Goal: Task Accomplishment & Management: Use online tool/utility

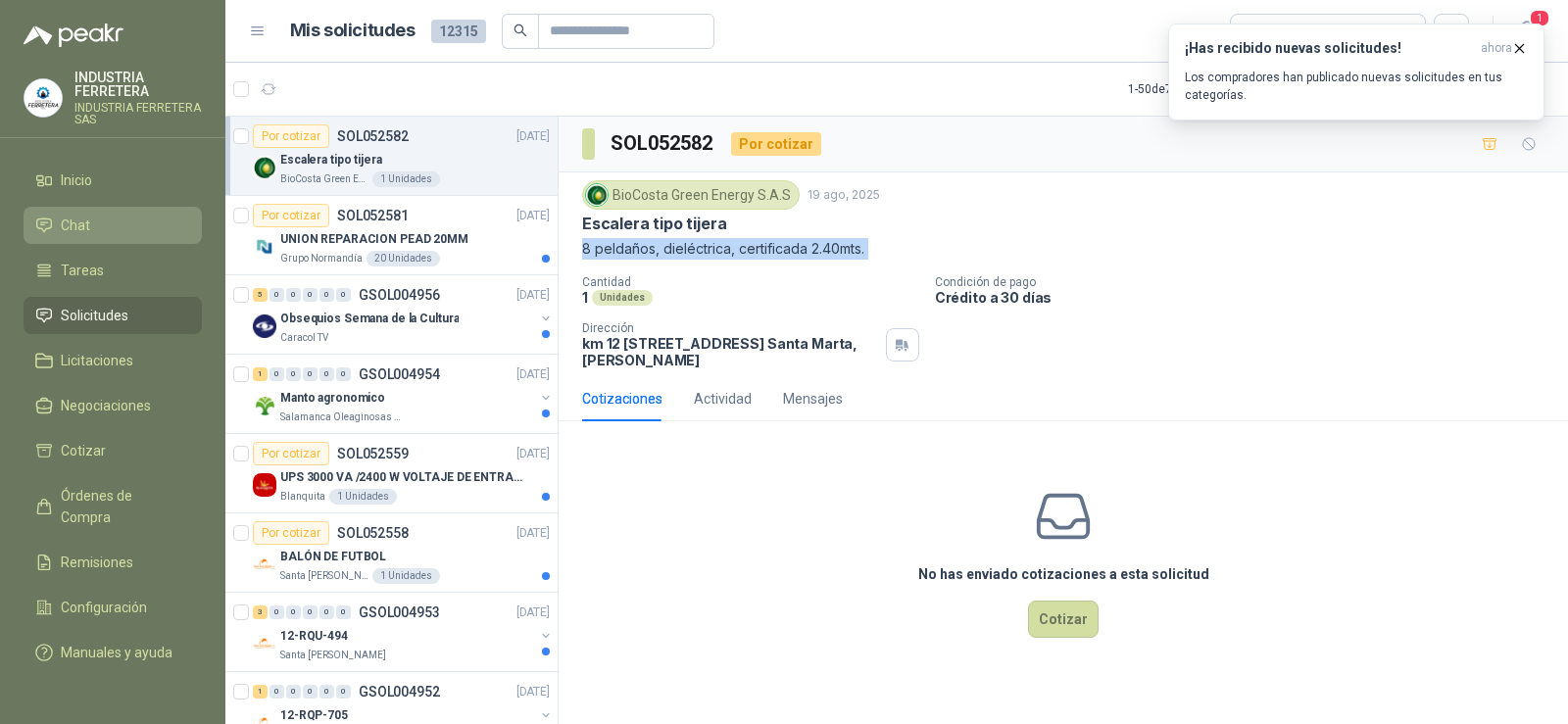
click at [127, 234] on li "Chat" at bounding box center [112, 226] width 155 height 22
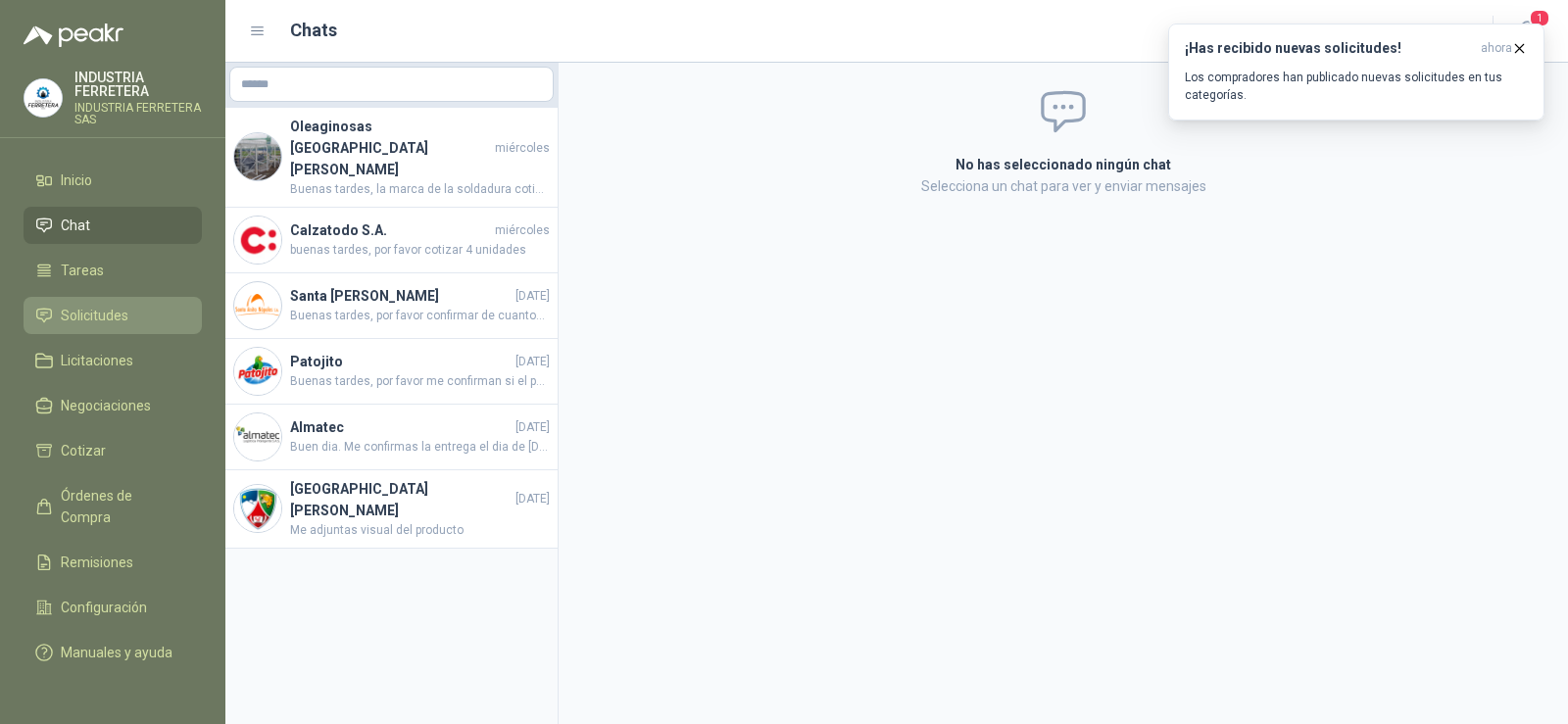
click at [102, 319] on span "Solicitudes" at bounding box center [95, 315] width 68 height 22
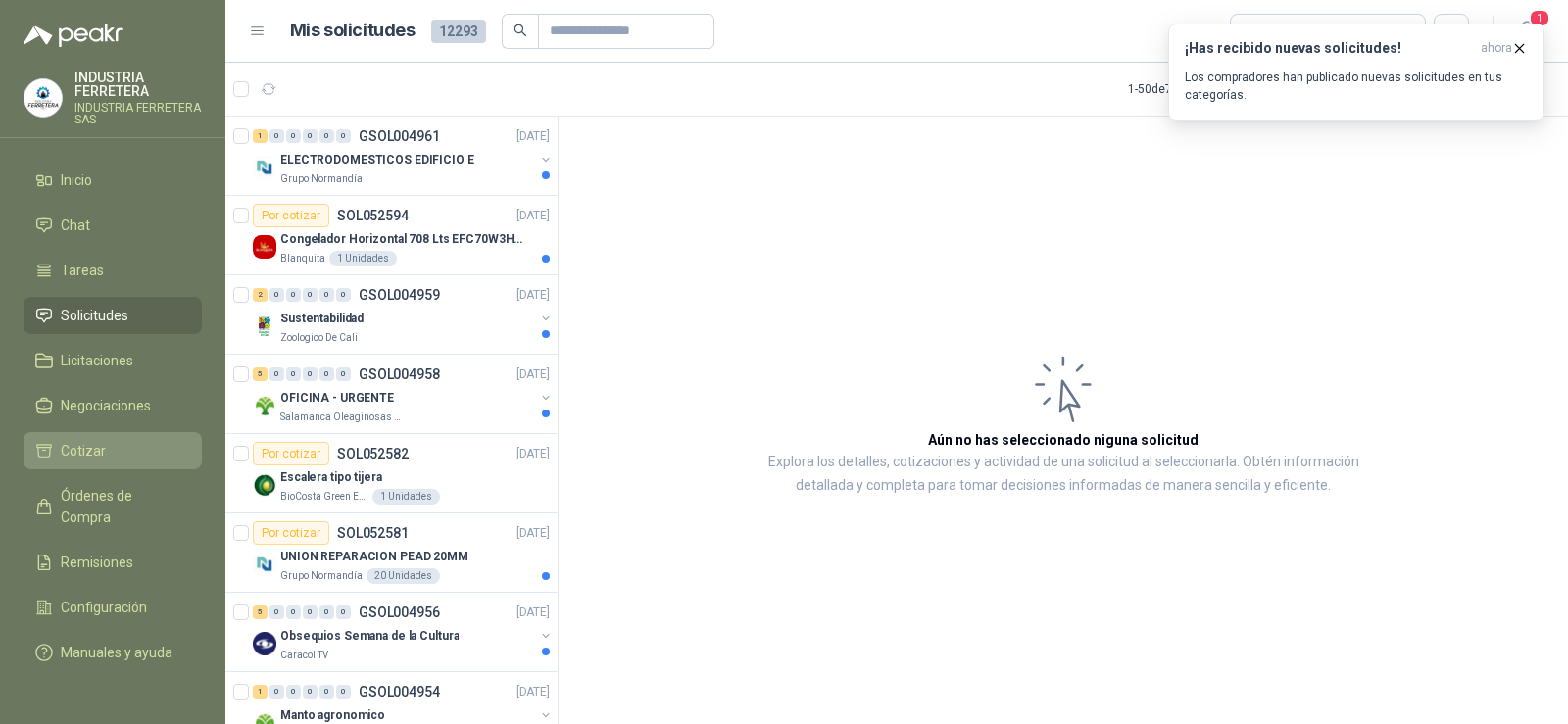
click at [116, 450] on li "Cotizar" at bounding box center [112, 450] width 155 height 22
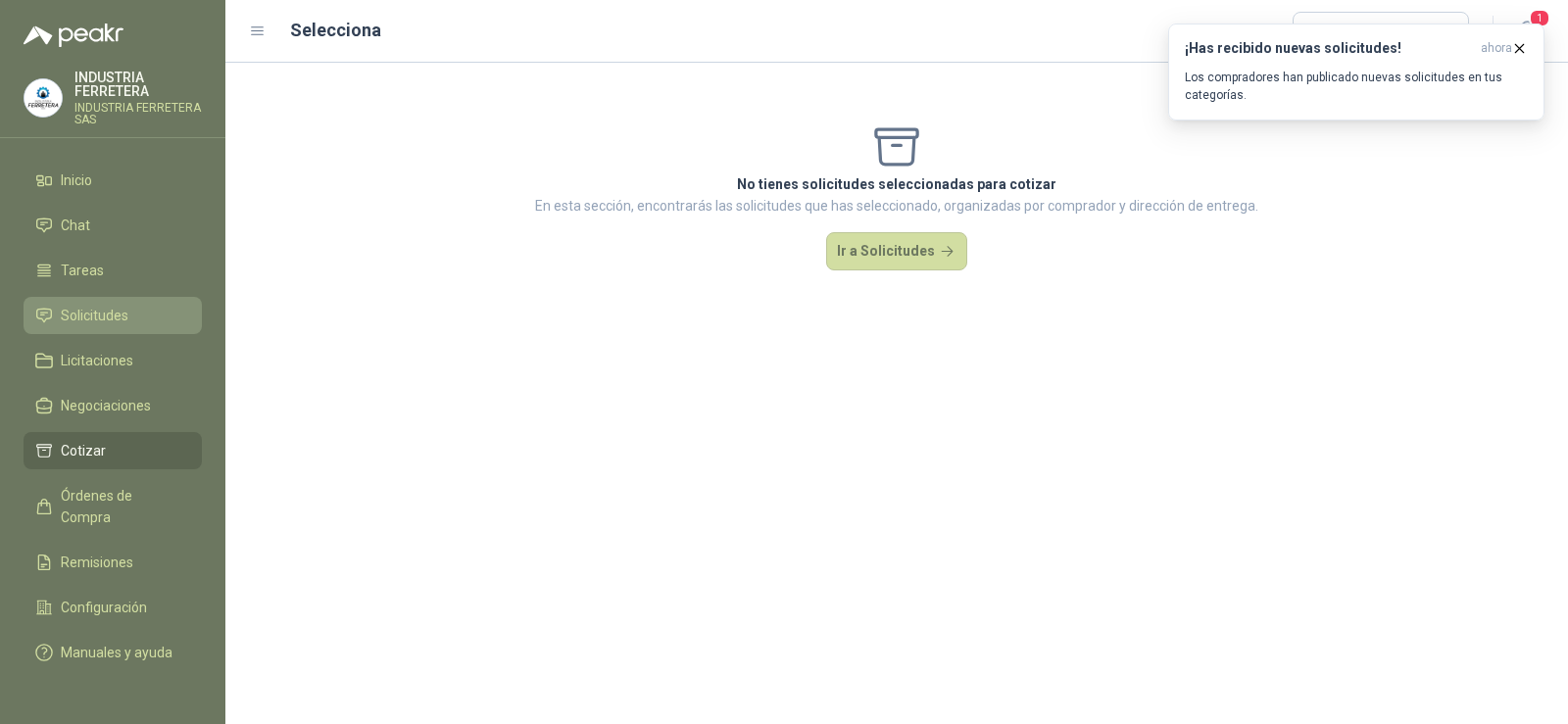
click at [133, 308] on li "Solicitudes" at bounding box center [112, 315] width 155 height 22
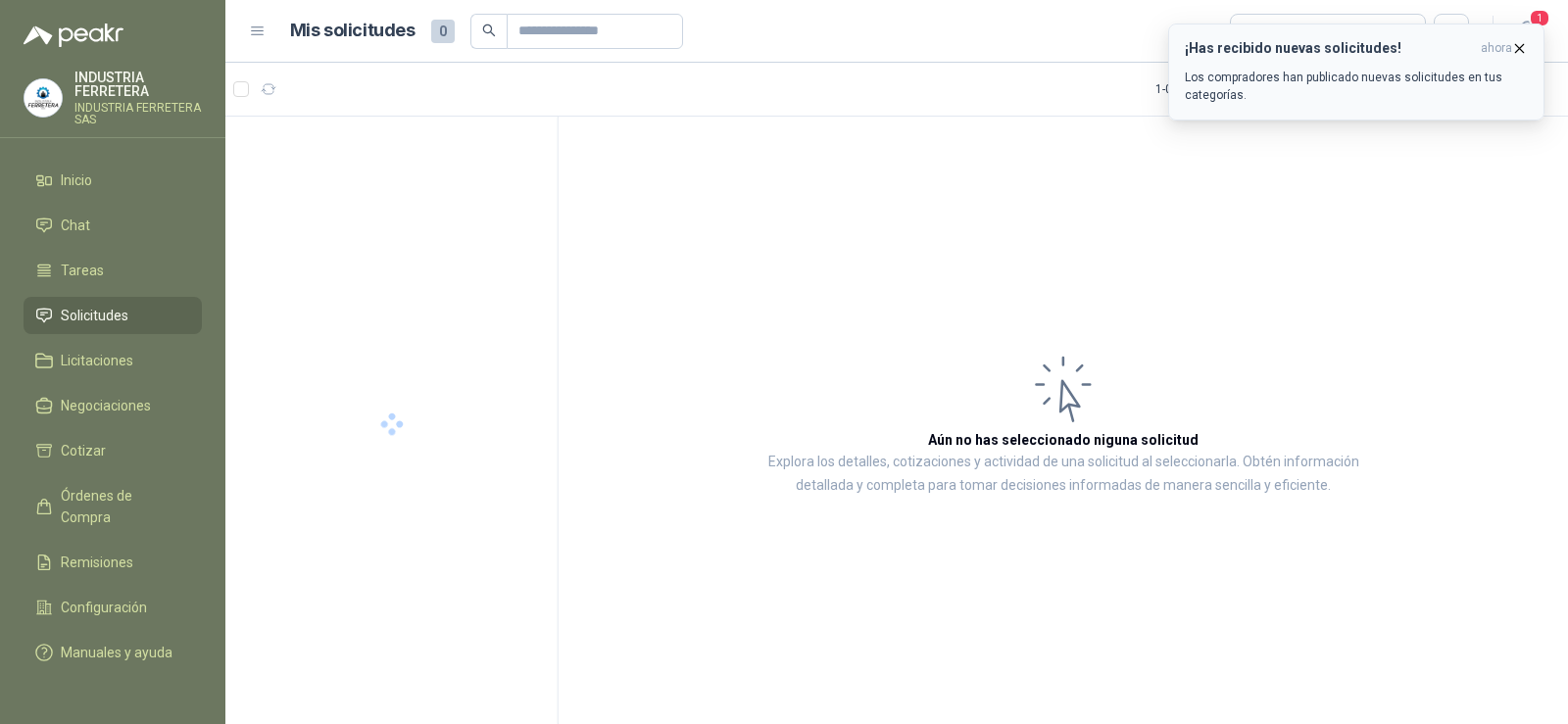
click at [1520, 44] on icon "button" at bounding box center [1519, 48] width 17 height 17
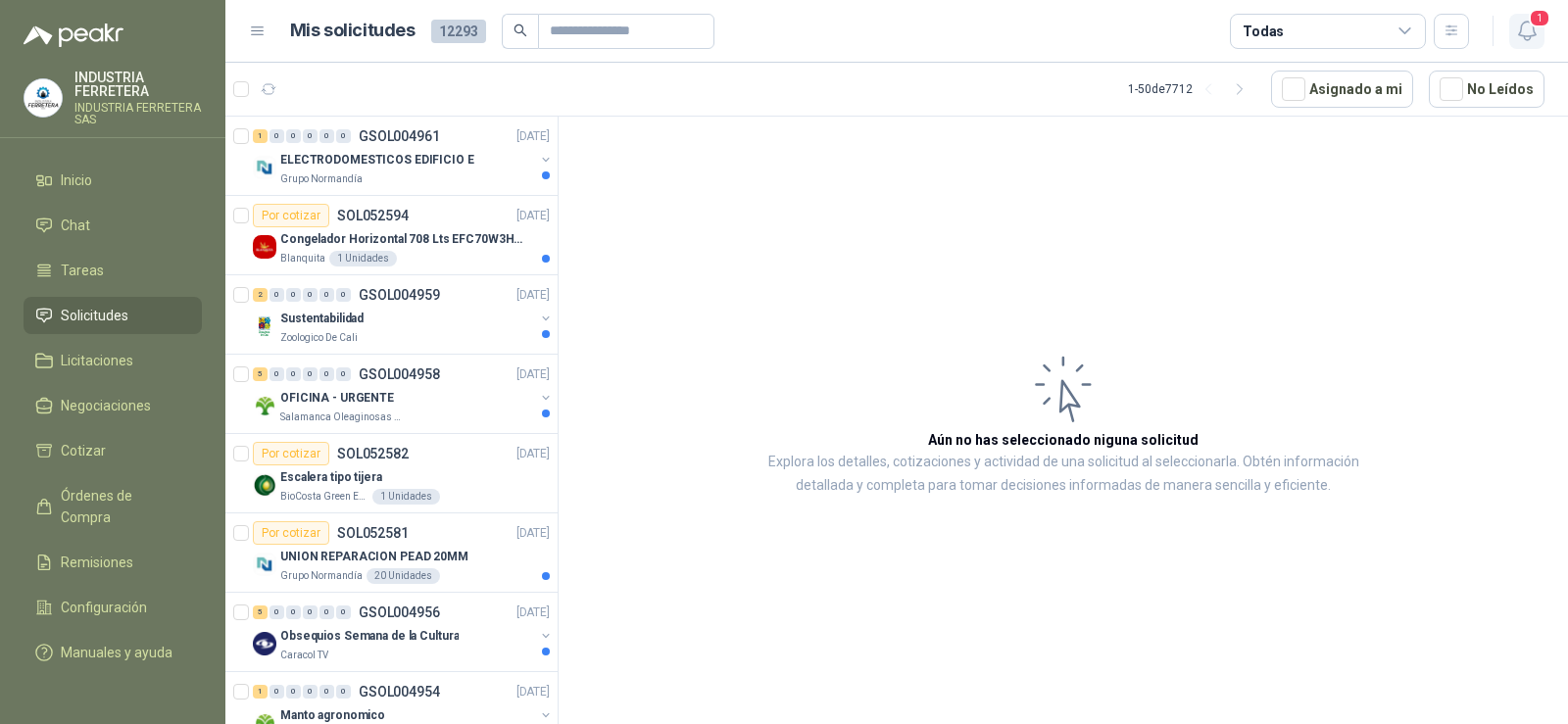
click at [1537, 23] on span "1" at bounding box center [1539, 18] width 22 height 19
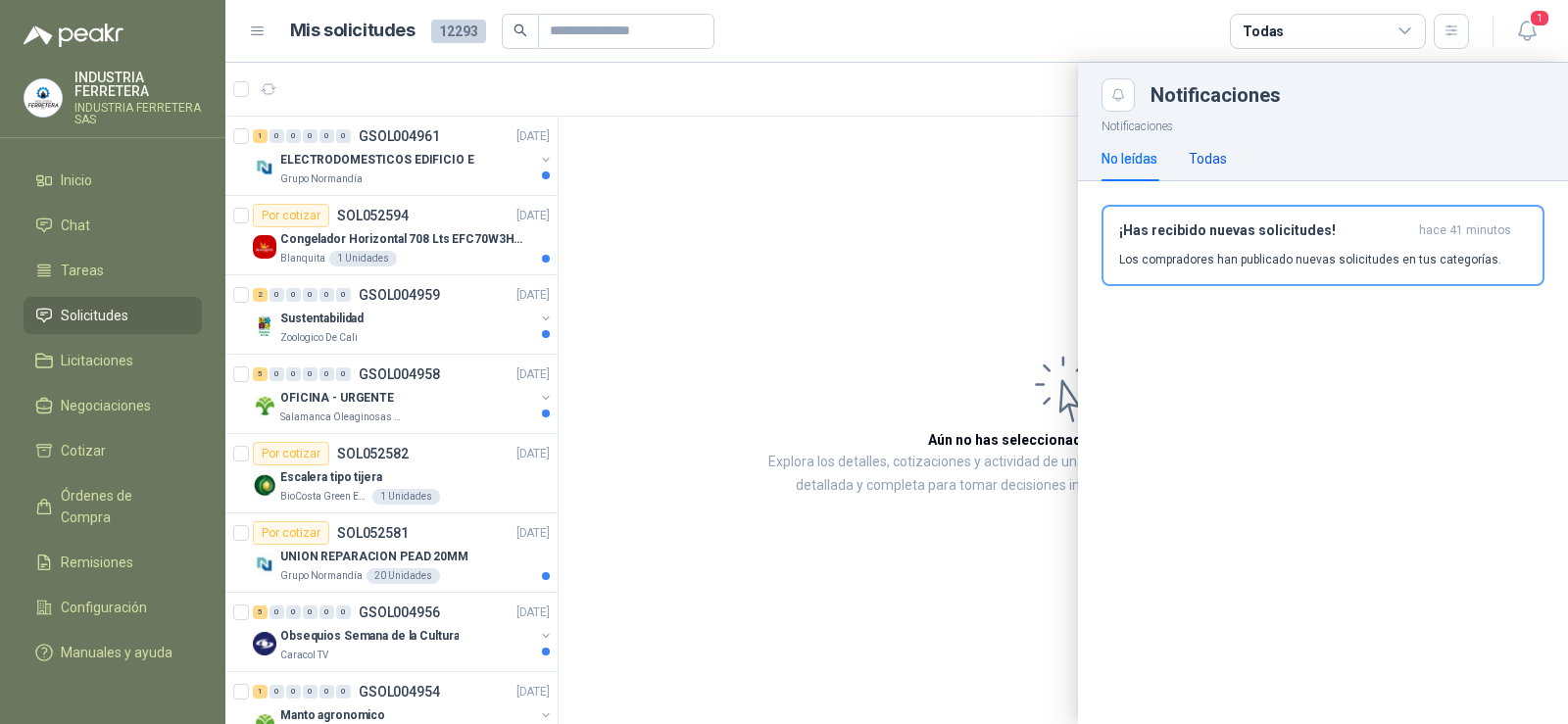
click at [1209, 164] on div "Todas" at bounding box center [1207, 159] width 38 height 22
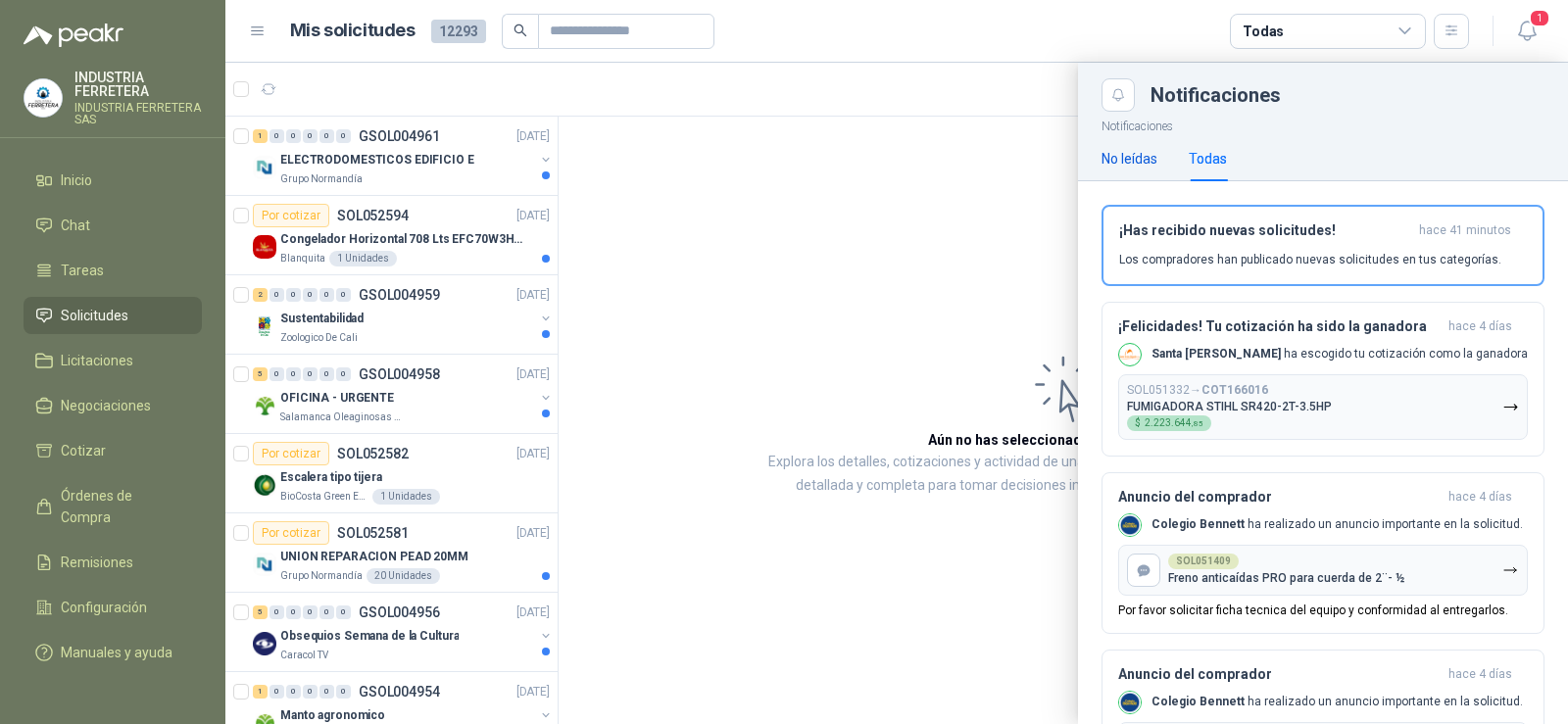
click at [1133, 150] on div "No leídas" at bounding box center [1129, 159] width 56 height 22
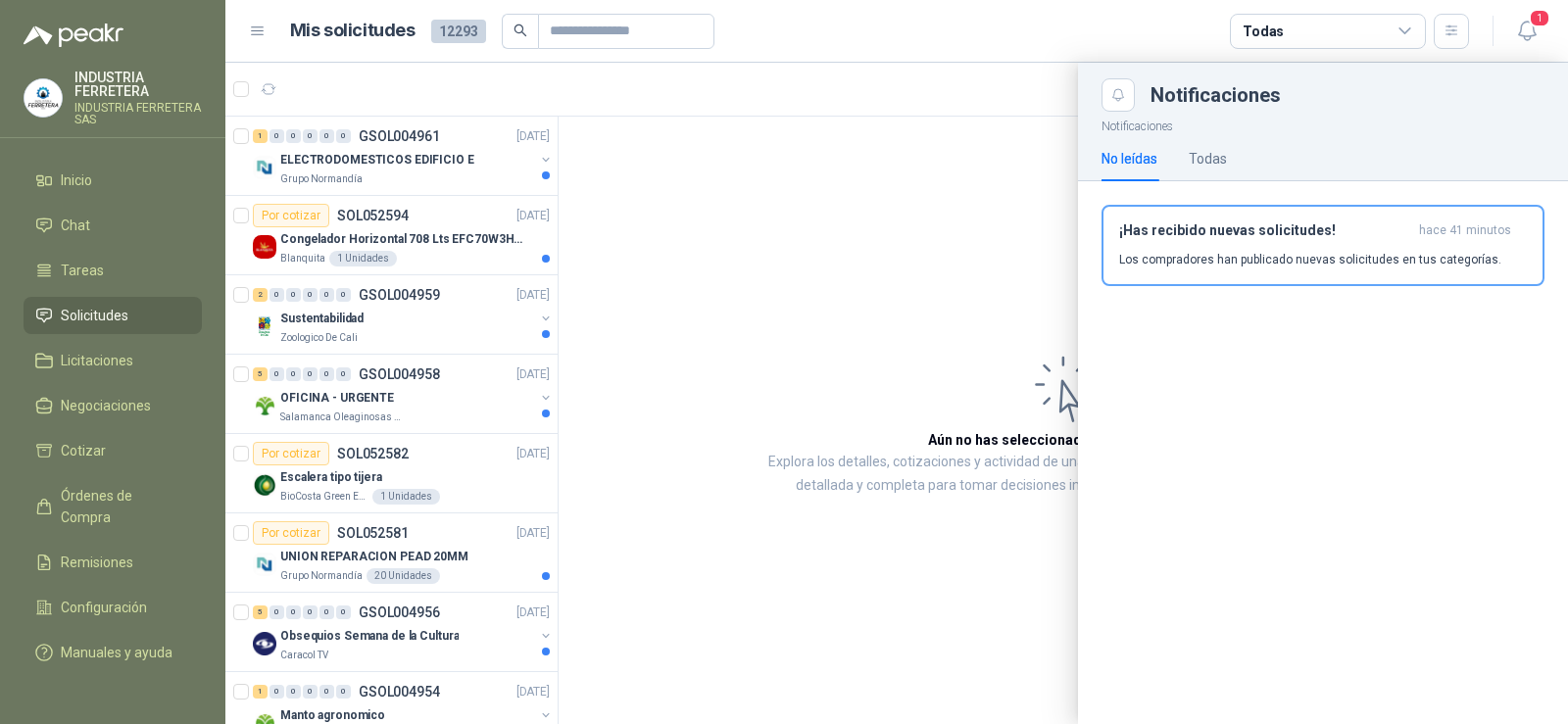
click at [1235, 150] on div "No leídas Todas" at bounding box center [1323, 159] width 443 height 45
click at [1230, 154] on div "No leídas Todas" at bounding box center [1323, 159] width 443 height 45
click at [1226, 157] on div "Todas" at bounding box center [1207, 159] width 38 height 22
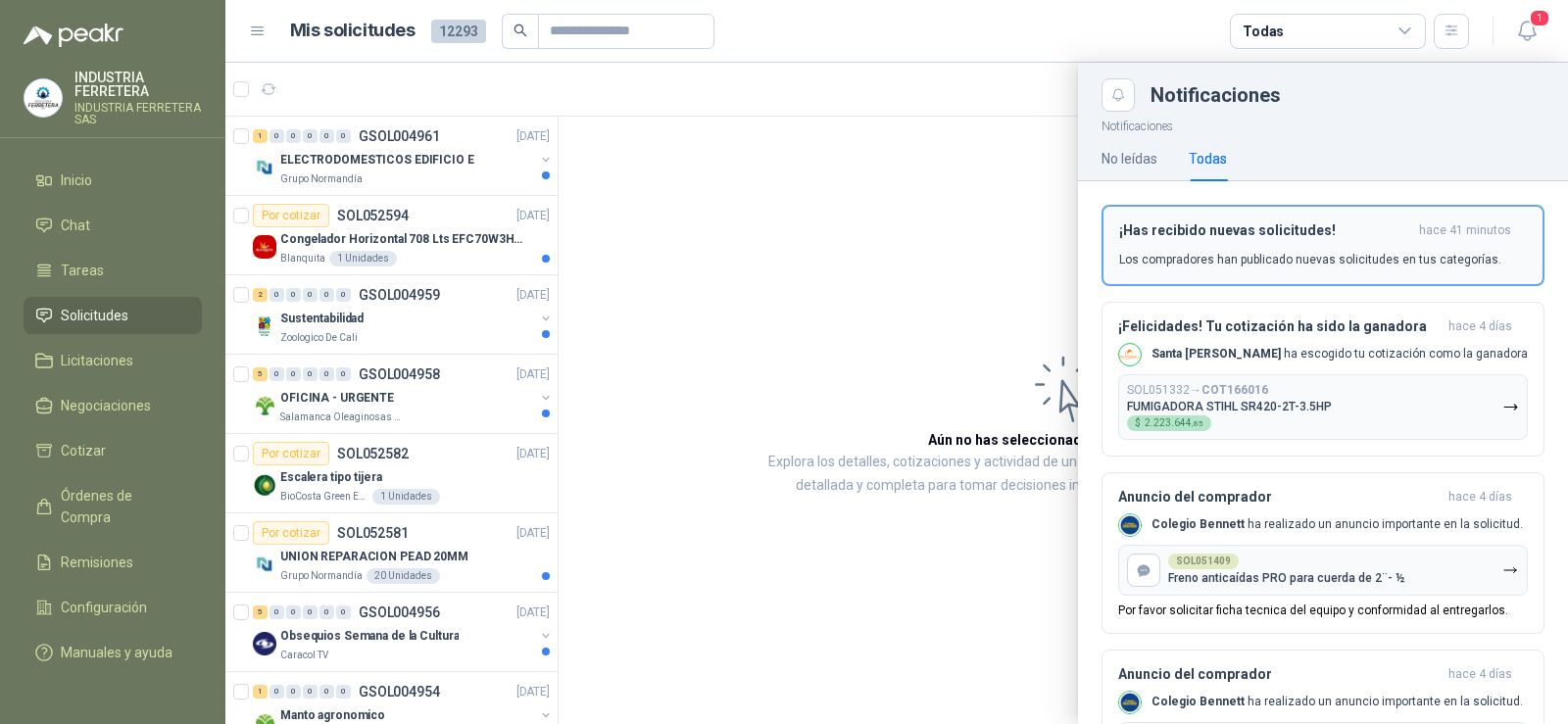
click at [1170, 224] on h3 "¡Has recibido nuevas solicitudes!" at bounding box center [1264, 230] width 292 height 17
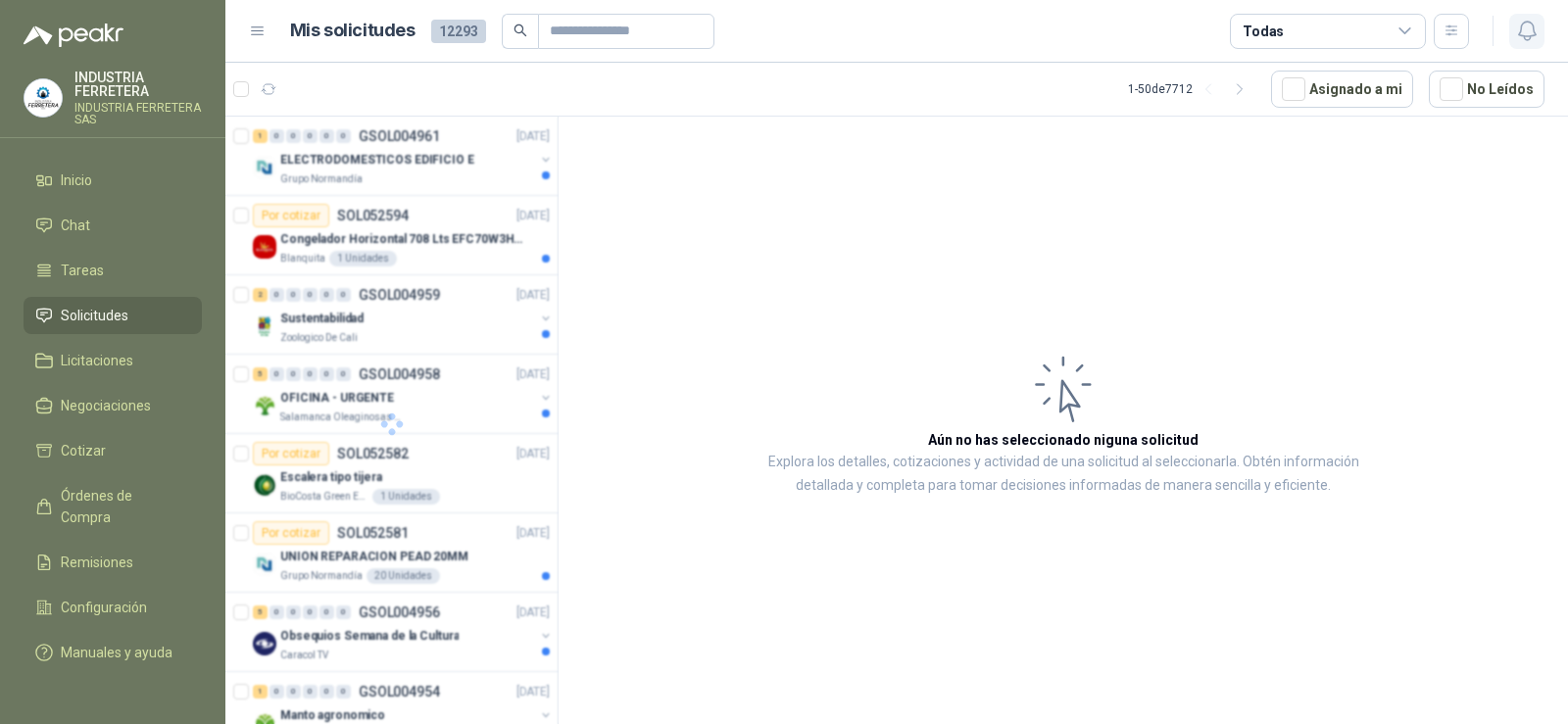
click at [1524, 35] on icon "button" at bounding box center [1527, 31] width 25 height 25
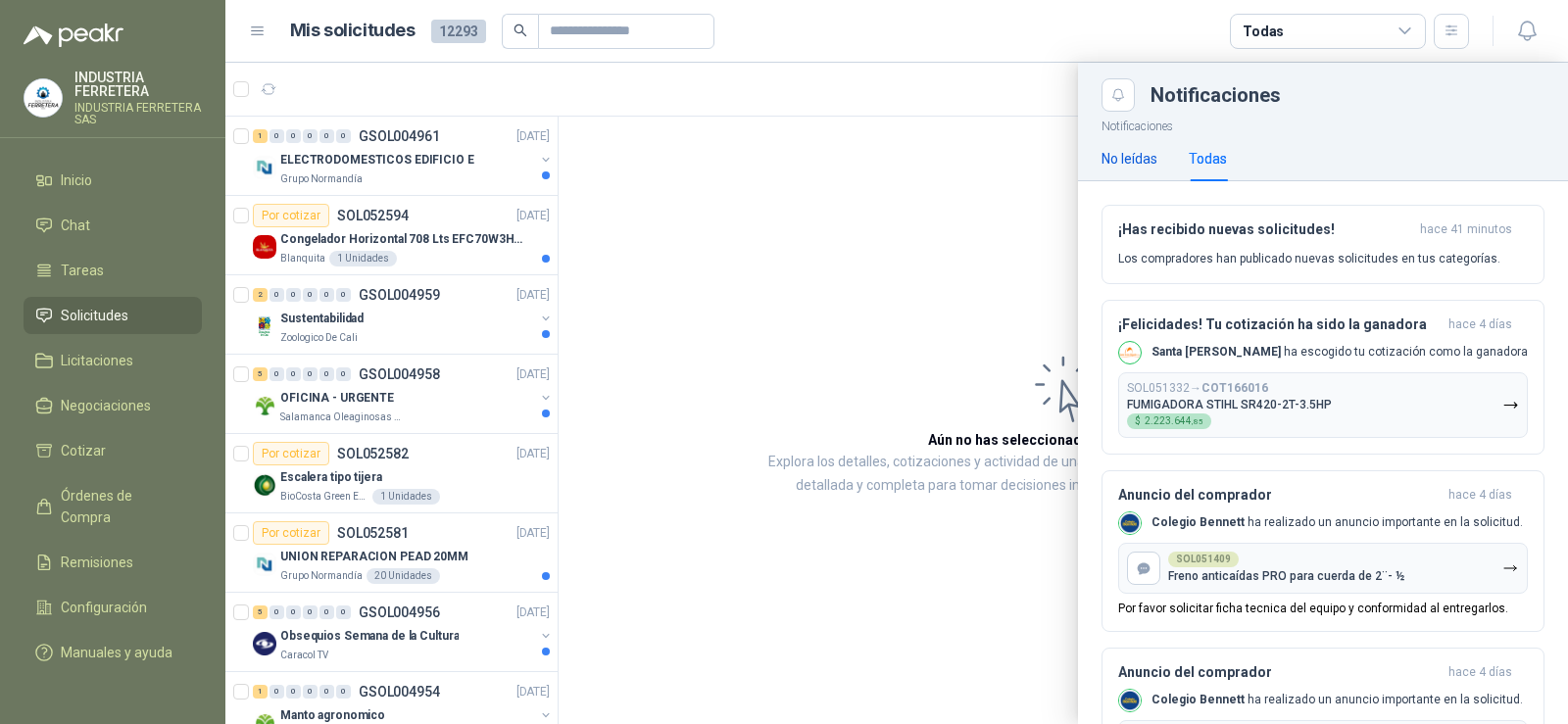
click at [1123, 161] on div "No leídas" at bounding box center [1129, 159] width 56 height 22
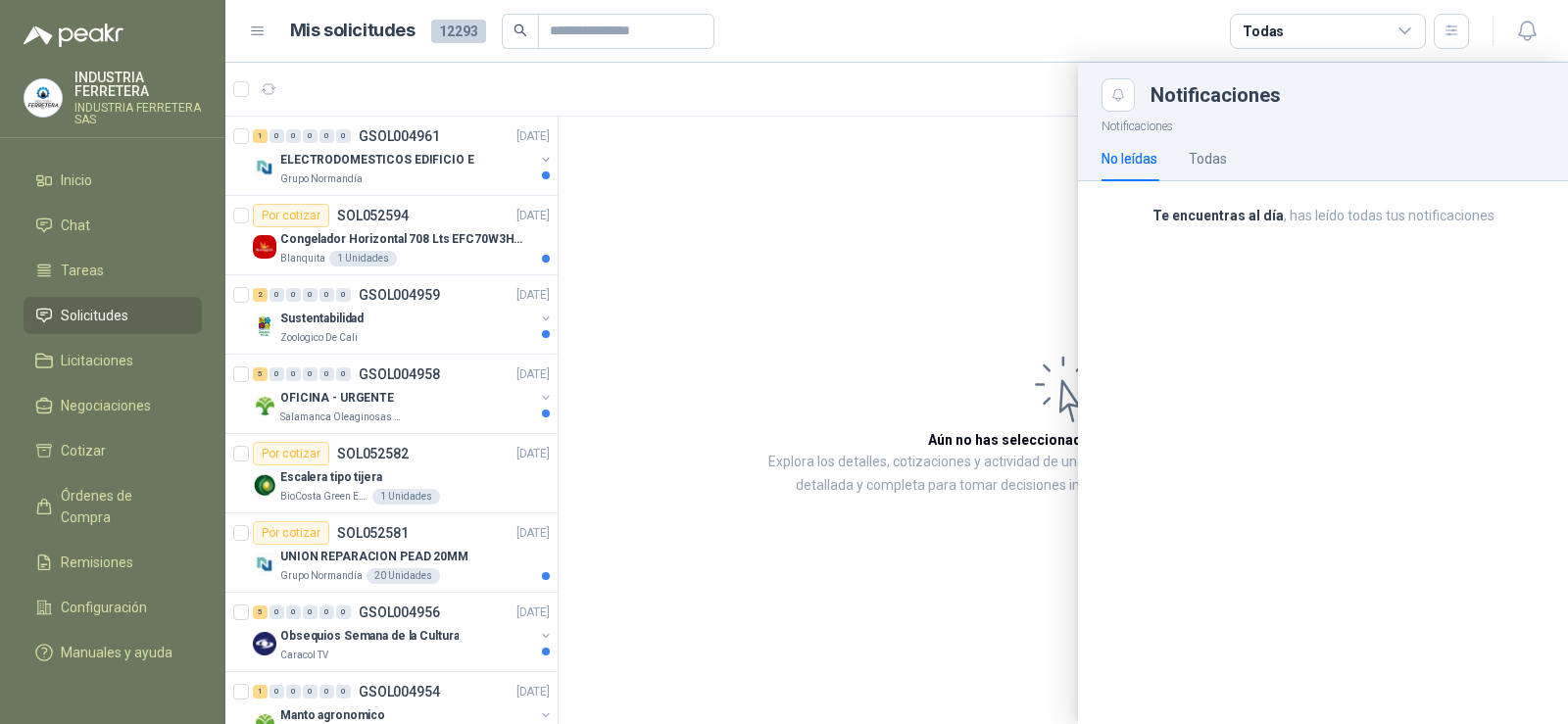
click at [93, 309] on span "Solicitudes" at bounding box center [95, 315] width 68 height 22
click at [403, 165] on div at bounding box center [897, 393] width 1342 height 661
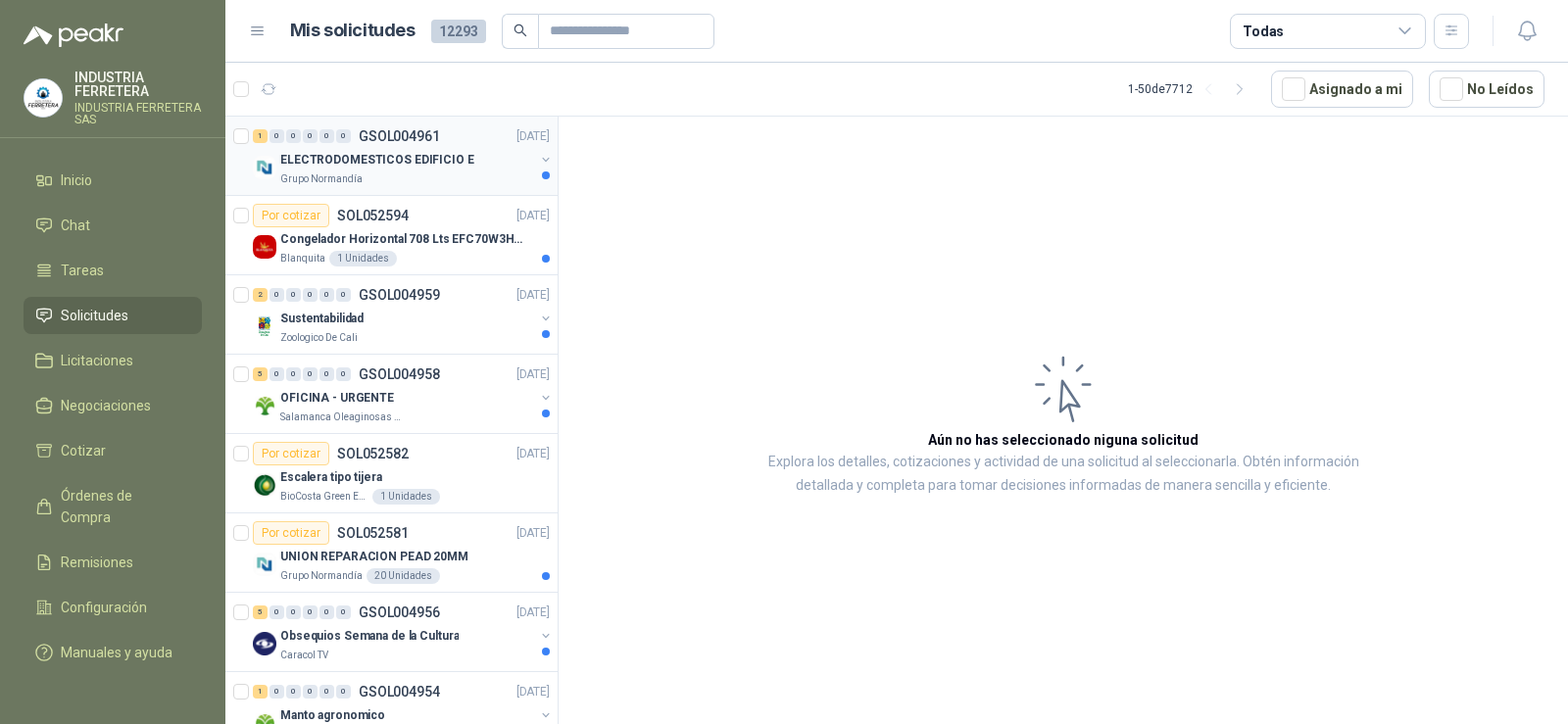
click at [404, 165] on p "ELECTRODOMESTICOS EDIFICIO E" at bounding box center [376, 160] width 194 height 19
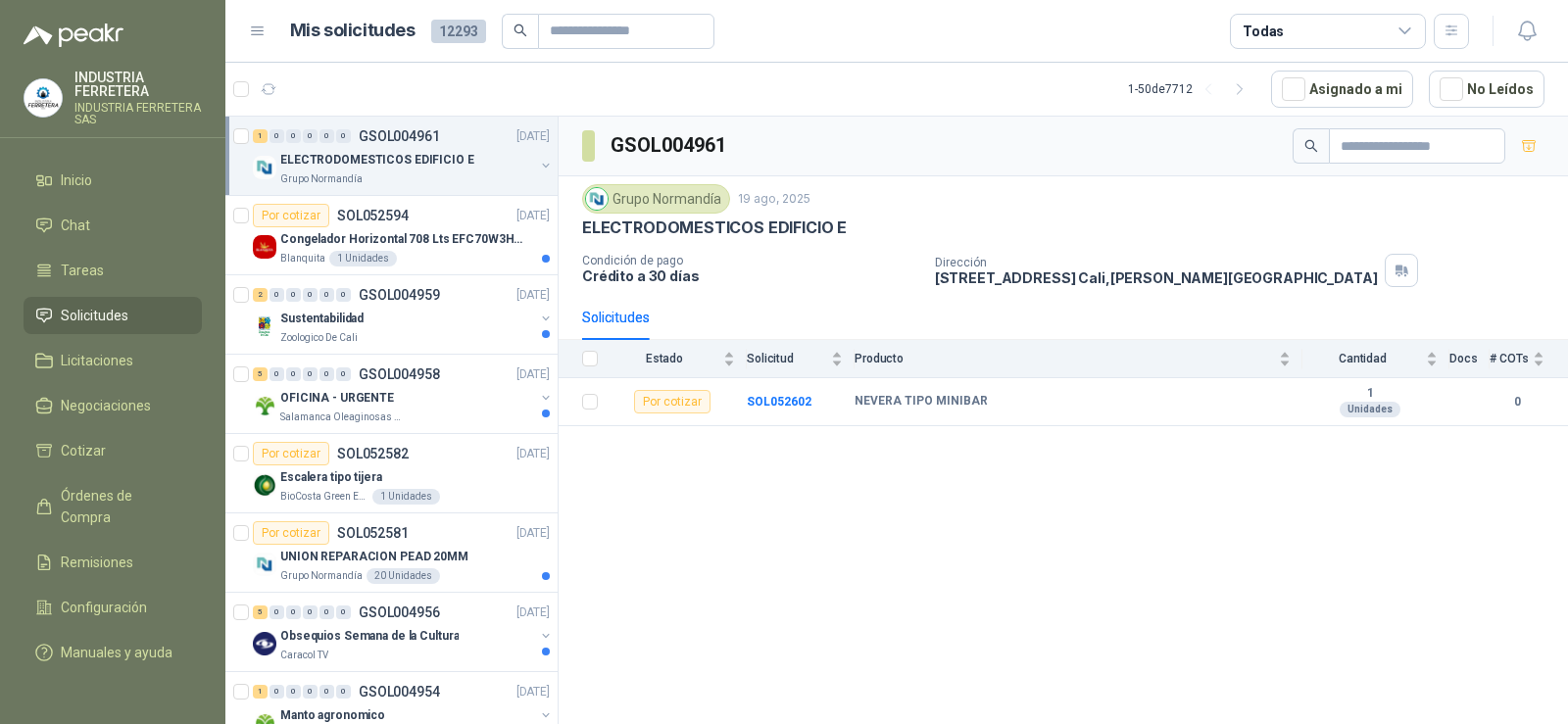
click at [905, 485] on div "GSOL004961 Grupo [PERSON_NAME] [DATE] ELECTRODOMESTICOS EDIFICIO E Condición de…" at bounding box center [1063, 423] width 1009 height 614
click at [761, 401] on b "SOL052602" at bounding box center [780, 402] width 65 height 14
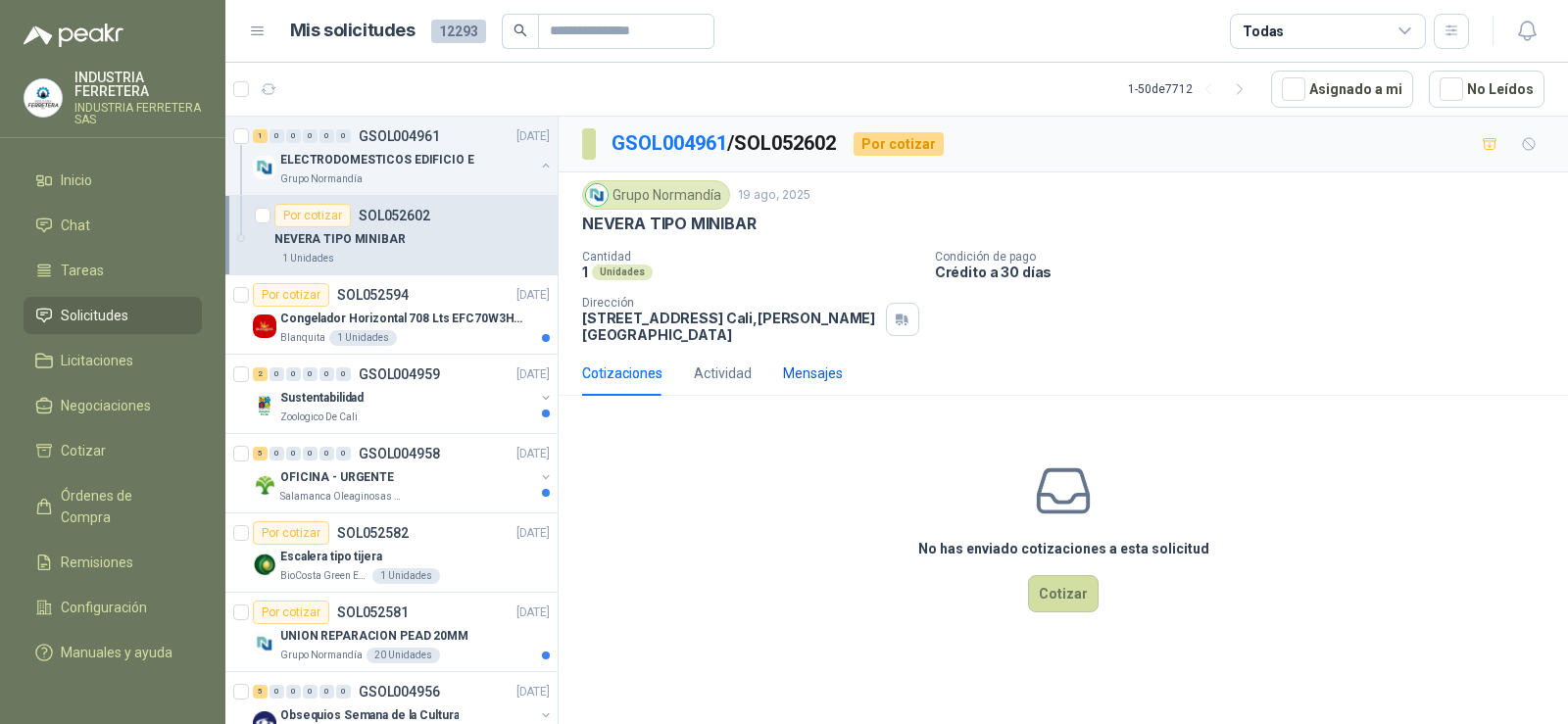
click at [816, 366] on div "Mensajes" at bounding box center [812, 373] width 60 height 22
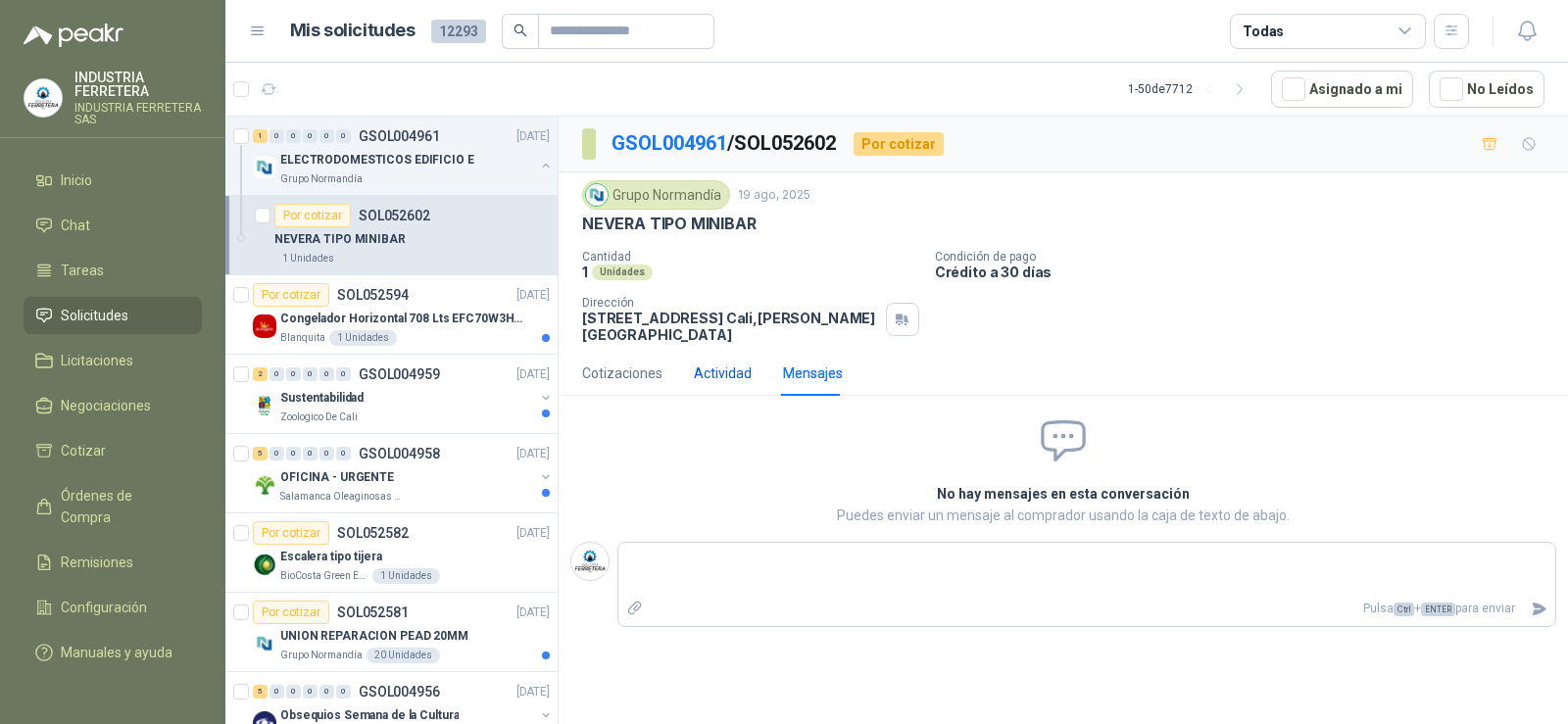
click at [716, 368] on div "Actividad" at bounding box center [722, 373] width 58 height 22
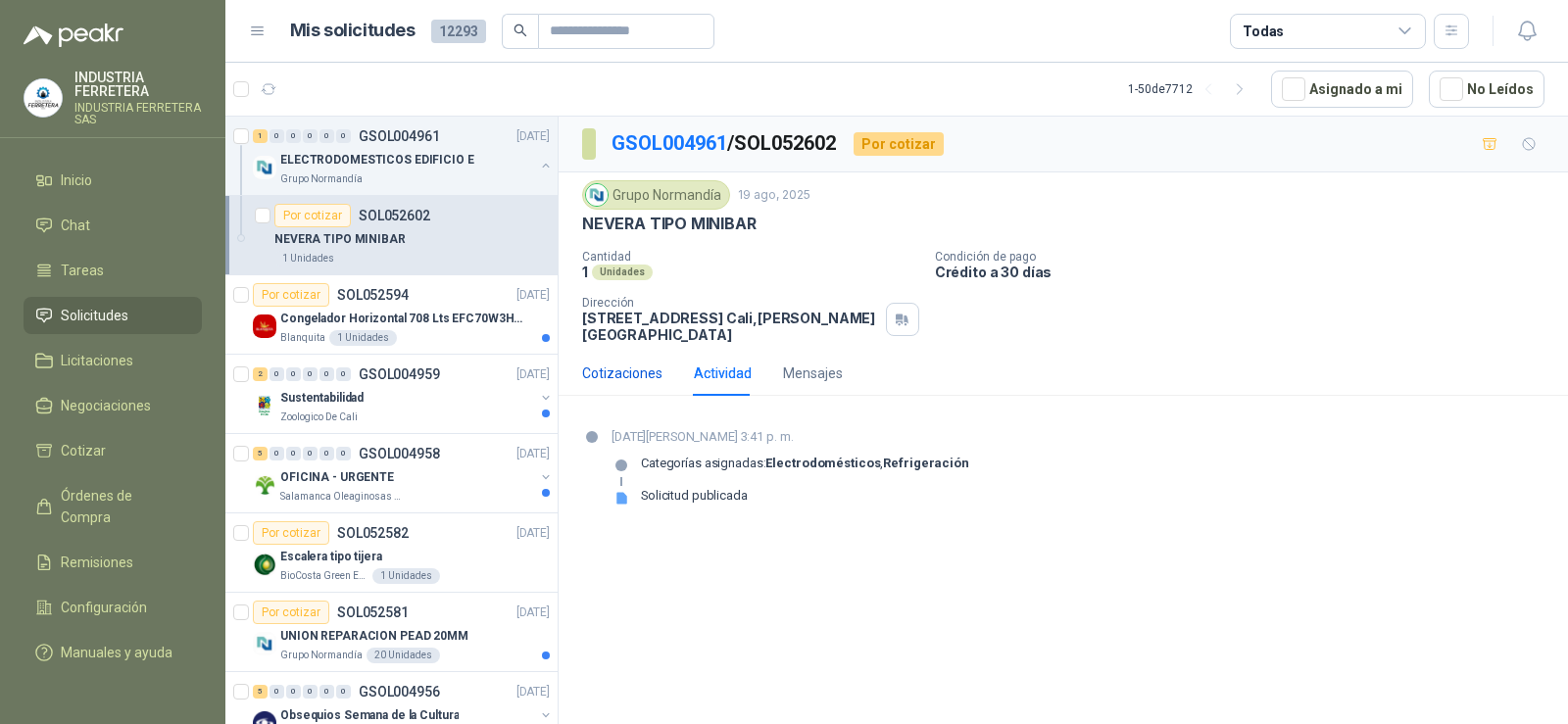
click at [653, 381] on div "Cotizaciones" at bounding box center [623, 373] width 81 height 22
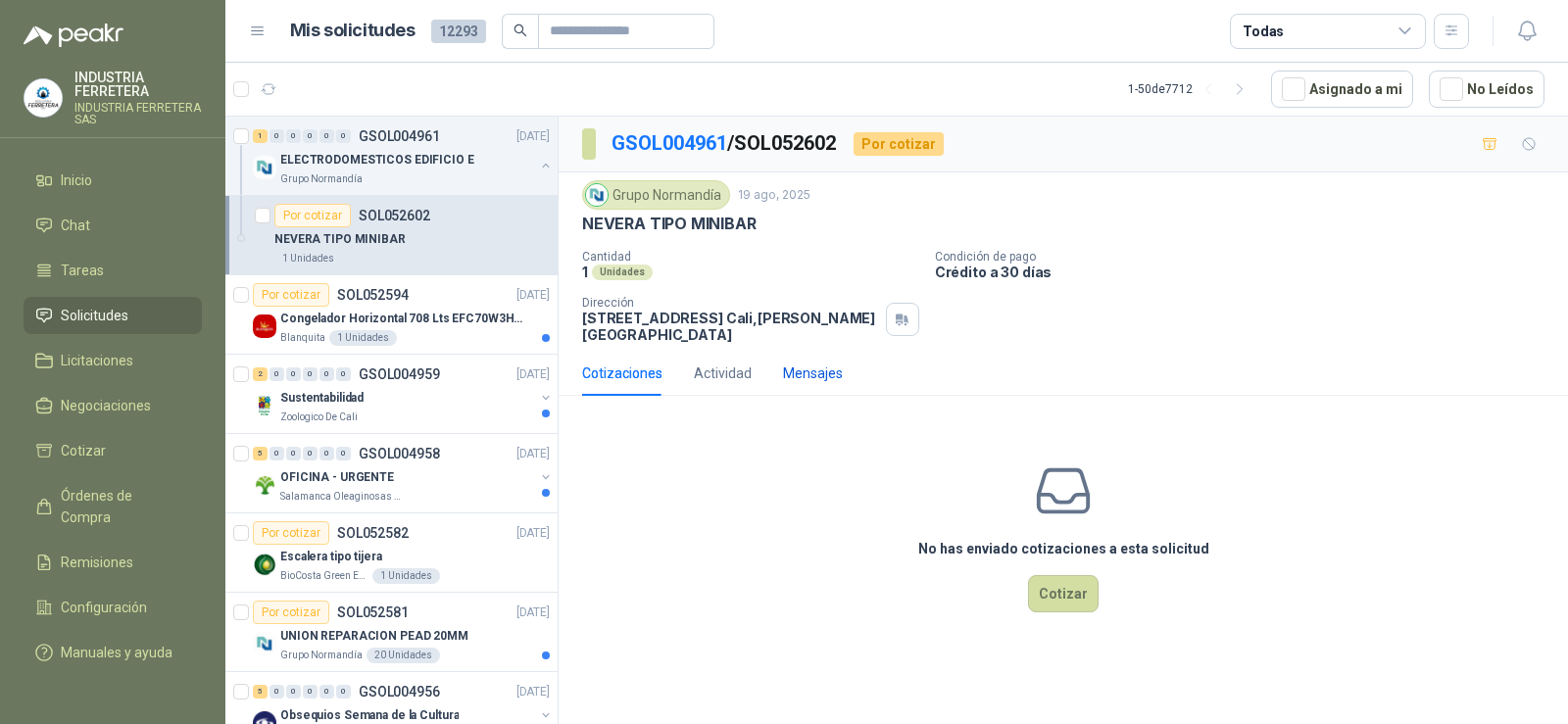
click at [790, 380] on div "Mensajes" at bounding box center [812, 373] width 60 height 22
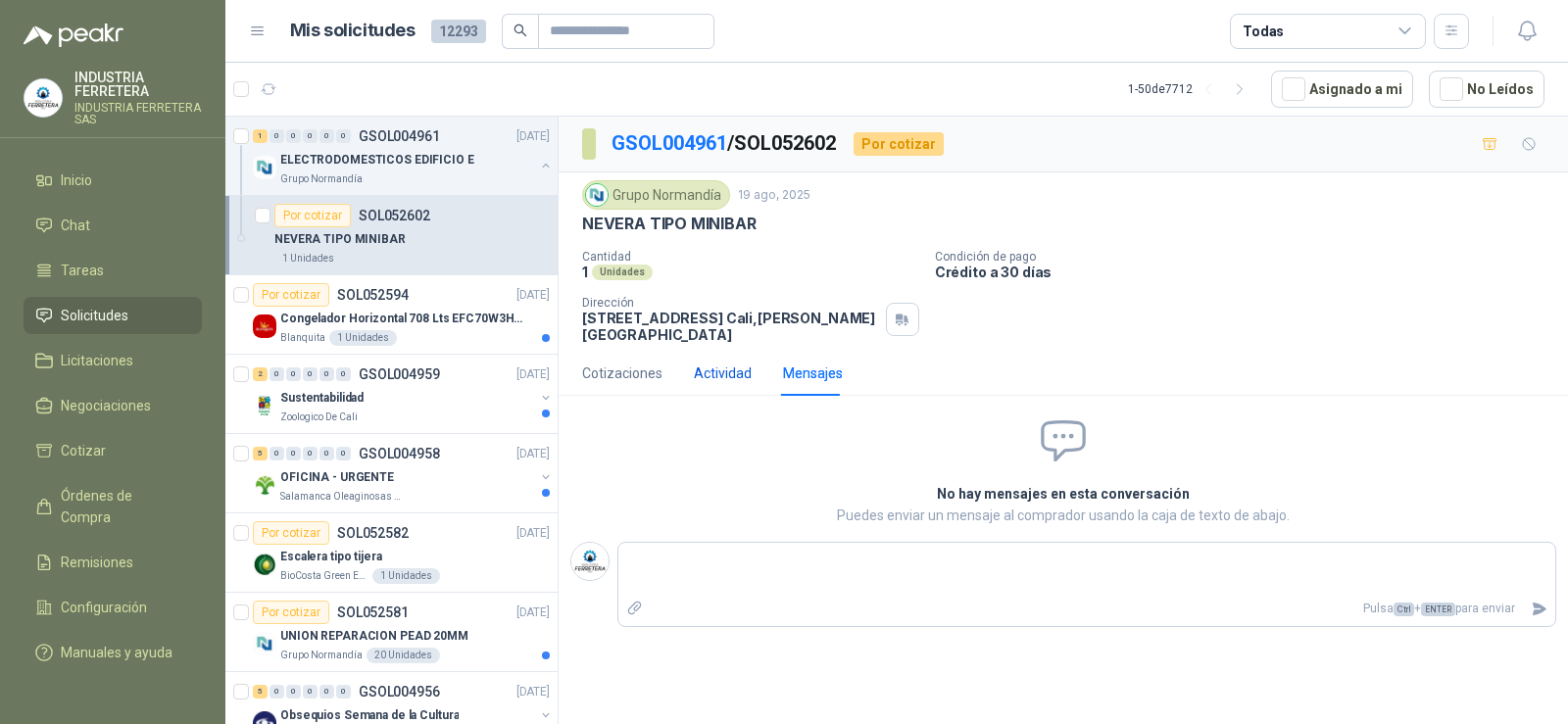
click at [745, 372] on div "Actividad" at bounding box center [722, 373] width 58 height 22
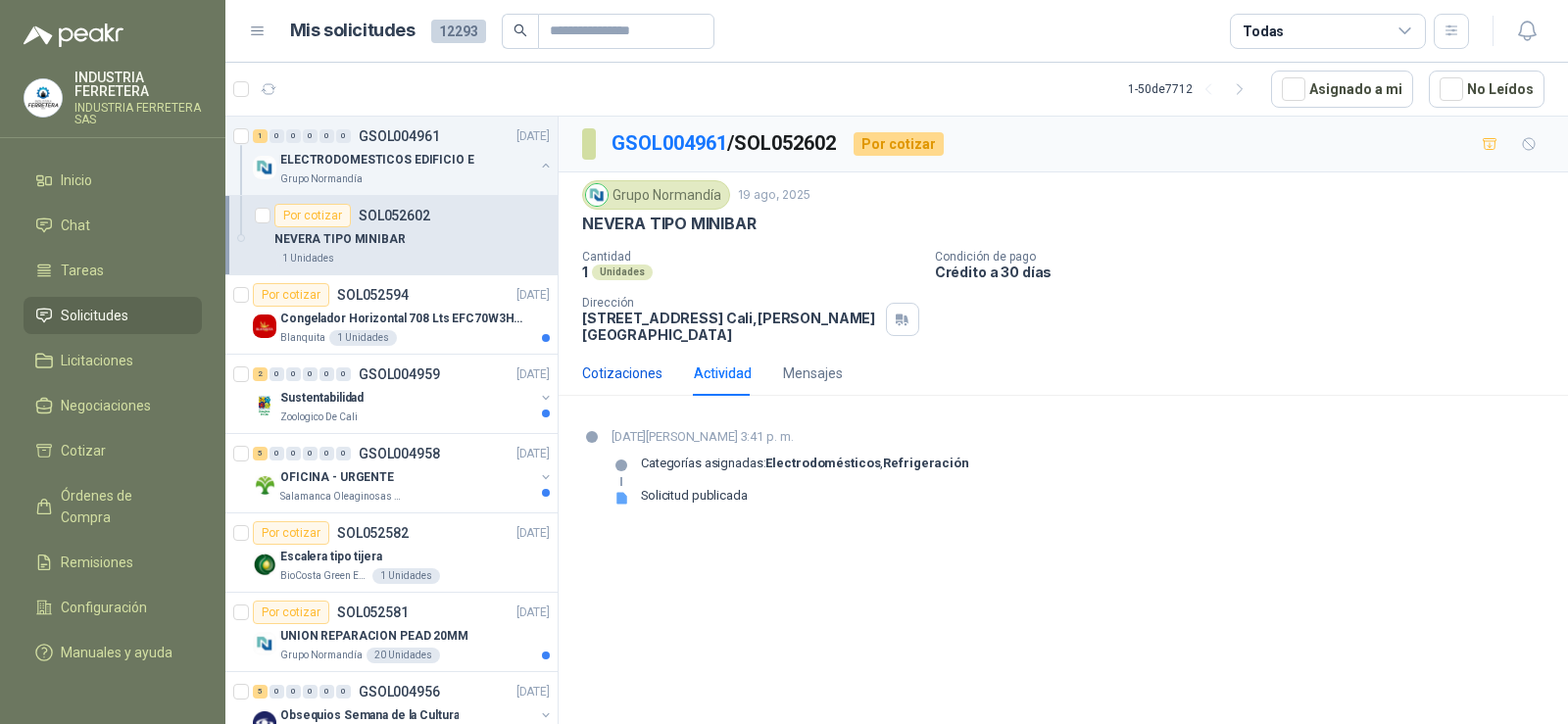
click at [647, 367] on div "Cotizaciones" at bounding box center [623, 373] width 81 height 22
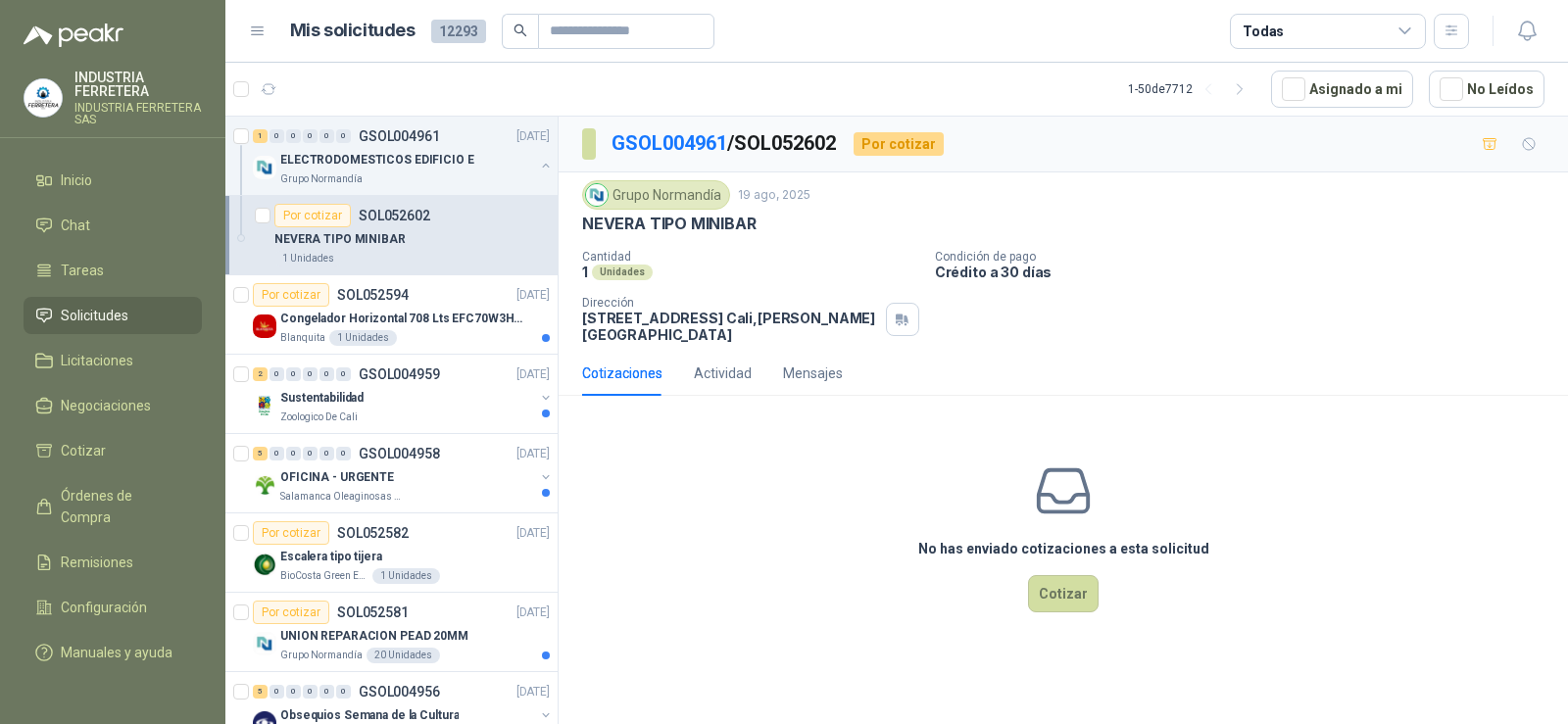
click at [716, 226] on p "NEVERA TIPO MINIBAR" at bounding box center [669, 224] width 174 height 21
copy p "NEVERA TIPO MINIBAR"
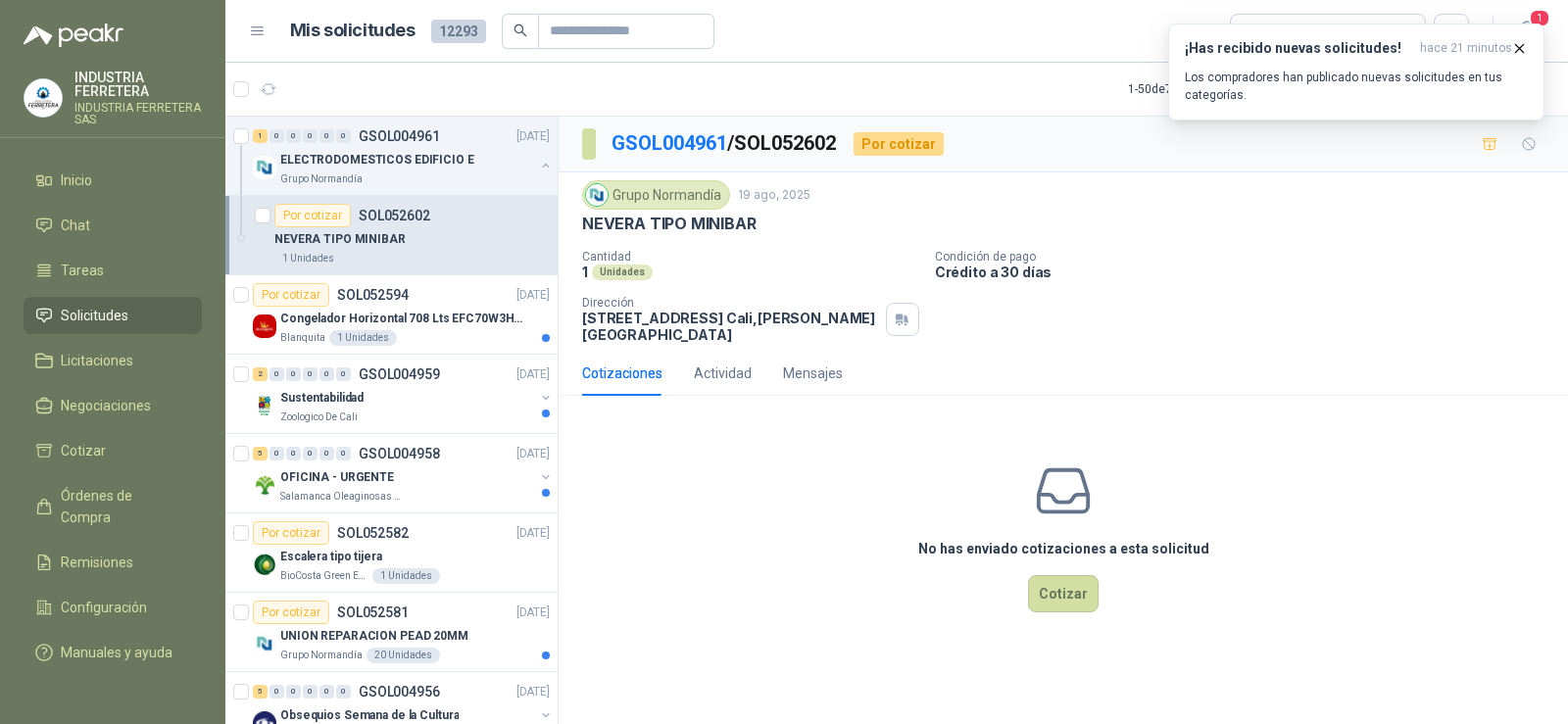
click at [1212, 332] on div "Cantidad 1 Unidades Condición de pago Crédito a 30 días Dirección [STREET_ADDRE…" at bounding box center [1063, 296] width 962 height 93
click at [1330, 307] on div "Cantidad 1 Unidades Condición de pago Crédito a 30 días Dirección [STREET_ADDRE…" at bounding box center [1063, 296] width 962 height 93
click at [1494, 147] on icon "button" at bounding box center [1489, 143] width 14 height 11
click at [96, 449] on span "Cotizar" at bounding box center [84, 450] width 45 height 22
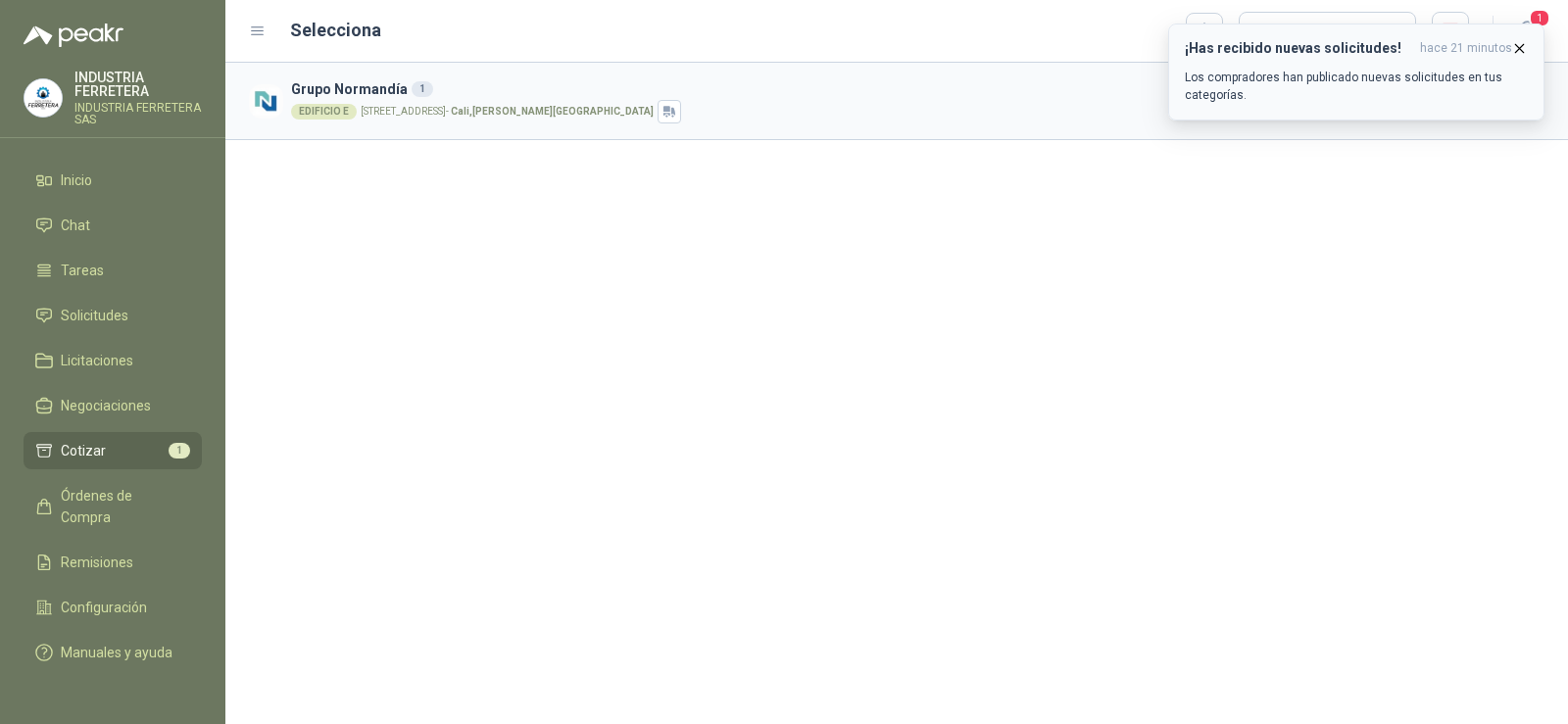
click at [1521, 46] on icon "button" at bounding box center [1519, 48] width 17 height 17
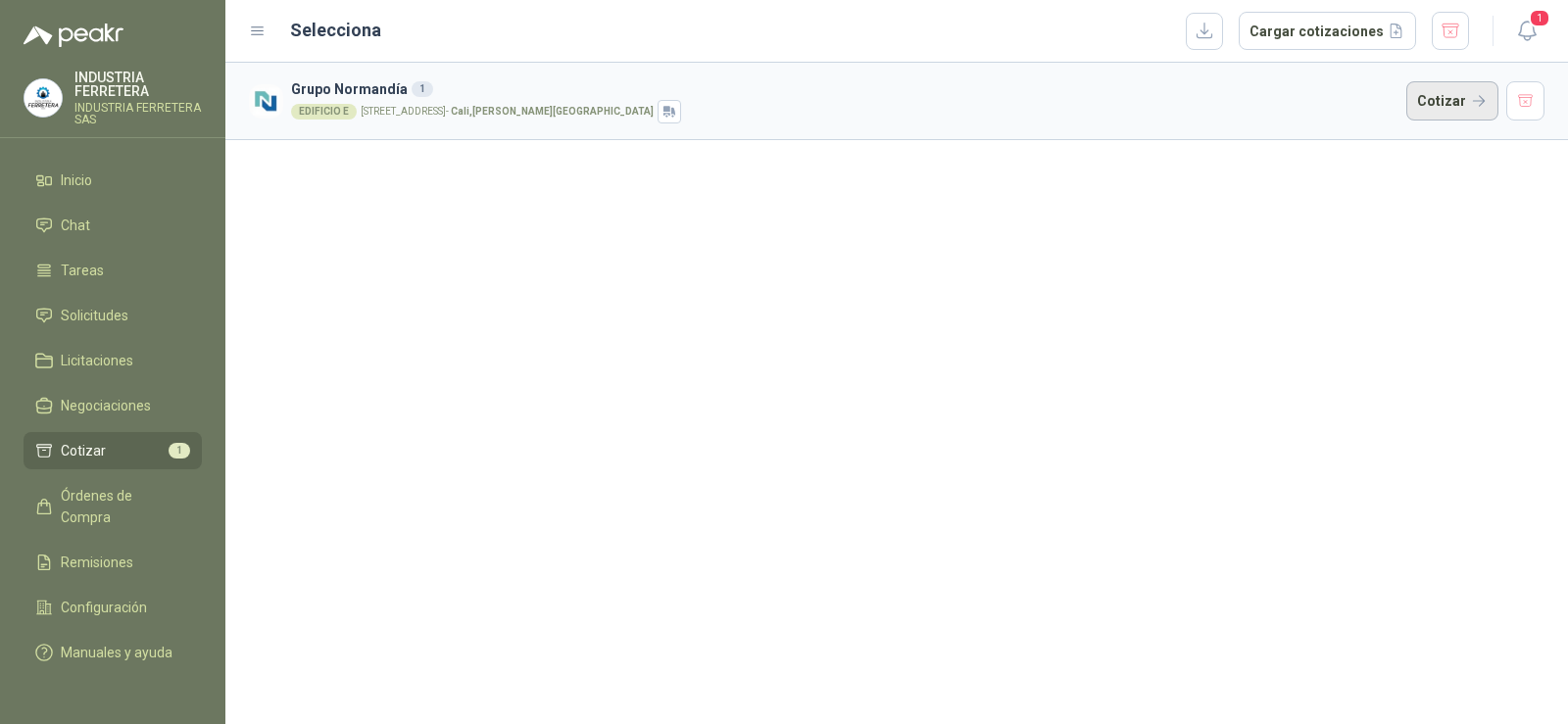
click at [1438, 105] on button "Cotizar" at bounding box center [1452, 101] width 92 height 39
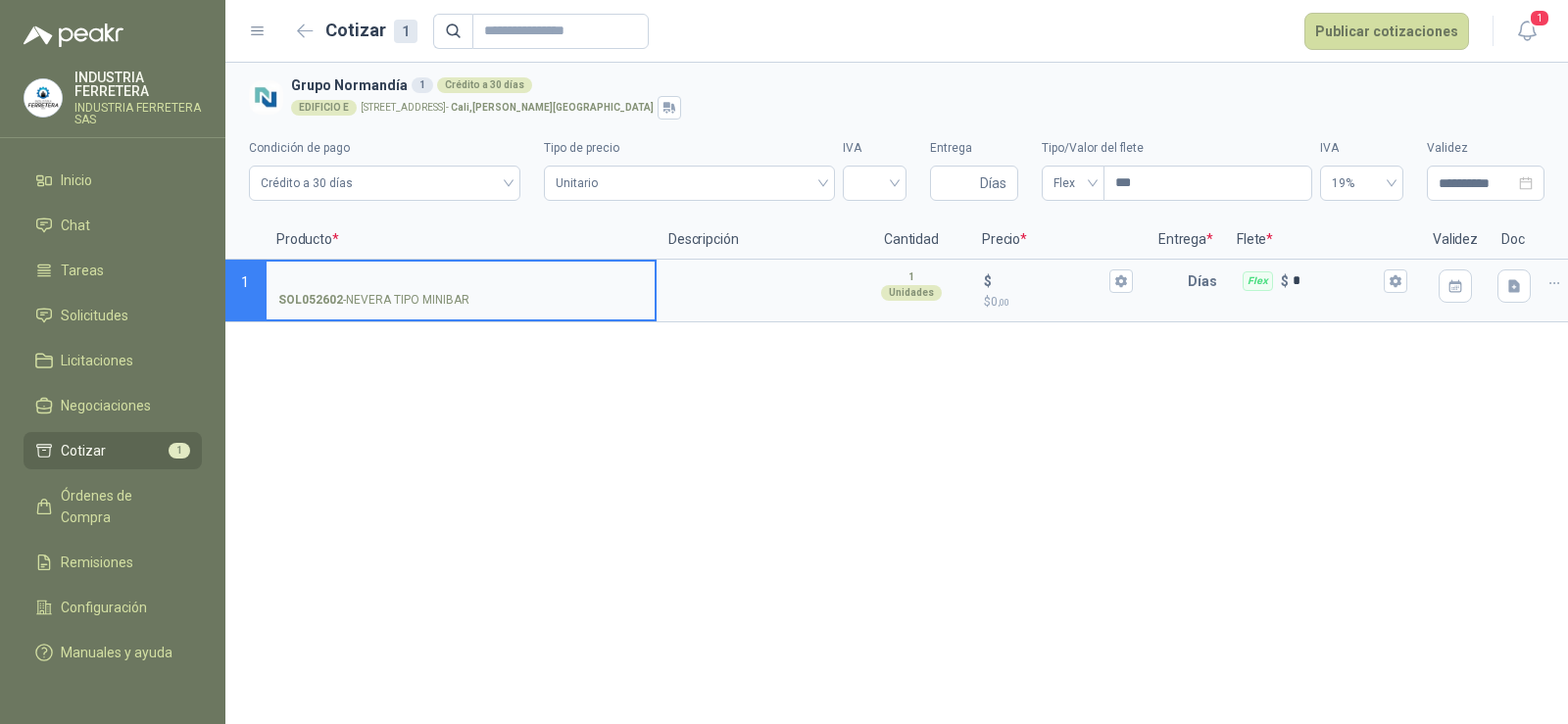
click at [433, 301] on p "SOL052602 - NEVERA TIPO MINIBAR" at bounding box center [374, 299] width 191 height 19
click at [433, 289] on input "SOL052602 - NEVERA TIPO MINIBAR" at bounding box center [460, 281] width 365 height 15
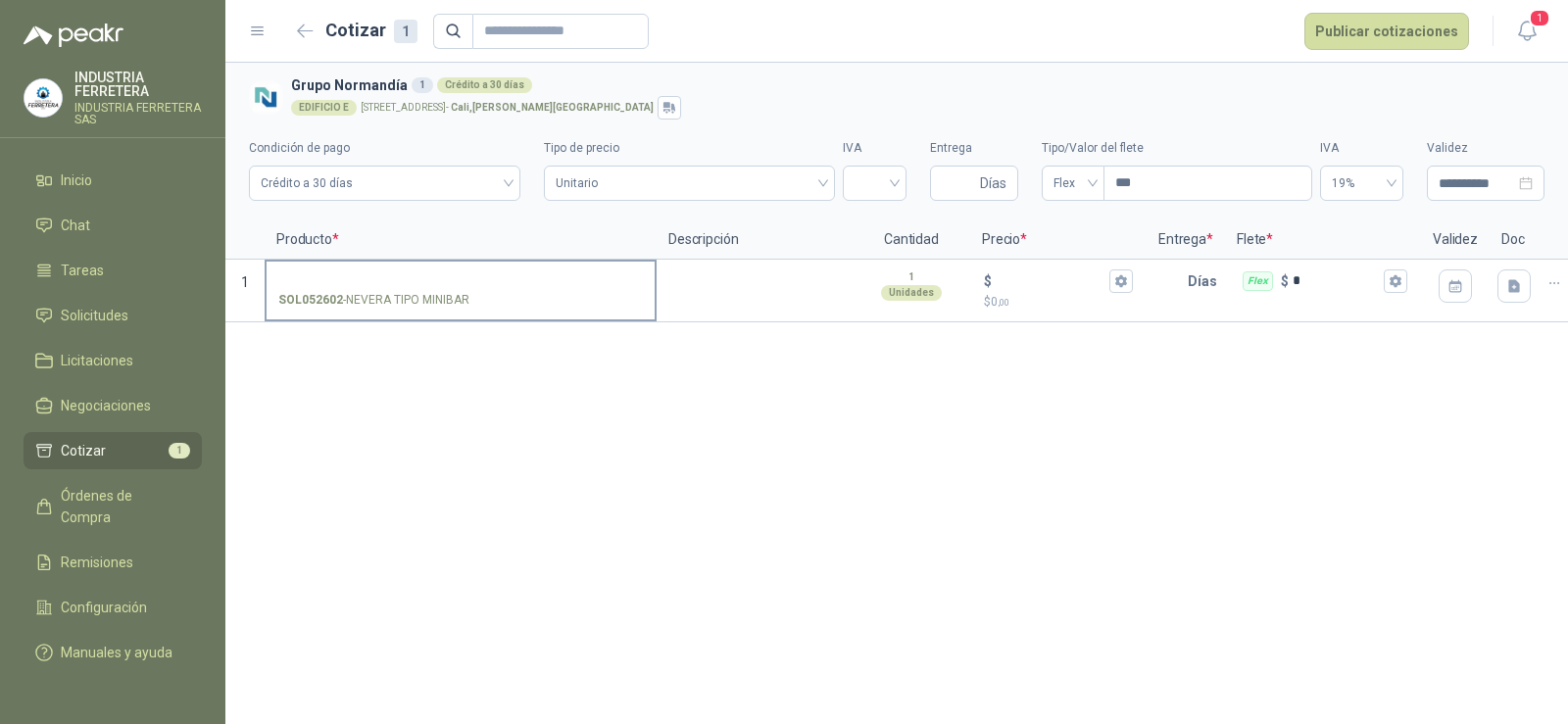
click at [440, 297] on p "SOL052602 - NEVERA TIPO MINIBAR" at bounding box center [374, 299] width 191 height 19
click at [440, 289] on input "SOL052602 - NEVERA TIPO MINIBAR" at bounding box center [460, 281] width 365 height 15
click at [440, 297] on p "SOL052602 - NEVERA TIPO MINIBAR" at bounding box center [374, 299] width 191 height 19
click at [440, 289] on input "SOL052602 - NEVERA TIPO MINIBAR" at bounding box center [460, 281] width 365 height 15
click at [440, 297] on p "SOL052602 - NEVERA TIPO MINIBAR" at bounding box center [374, 299] width 191 height 19
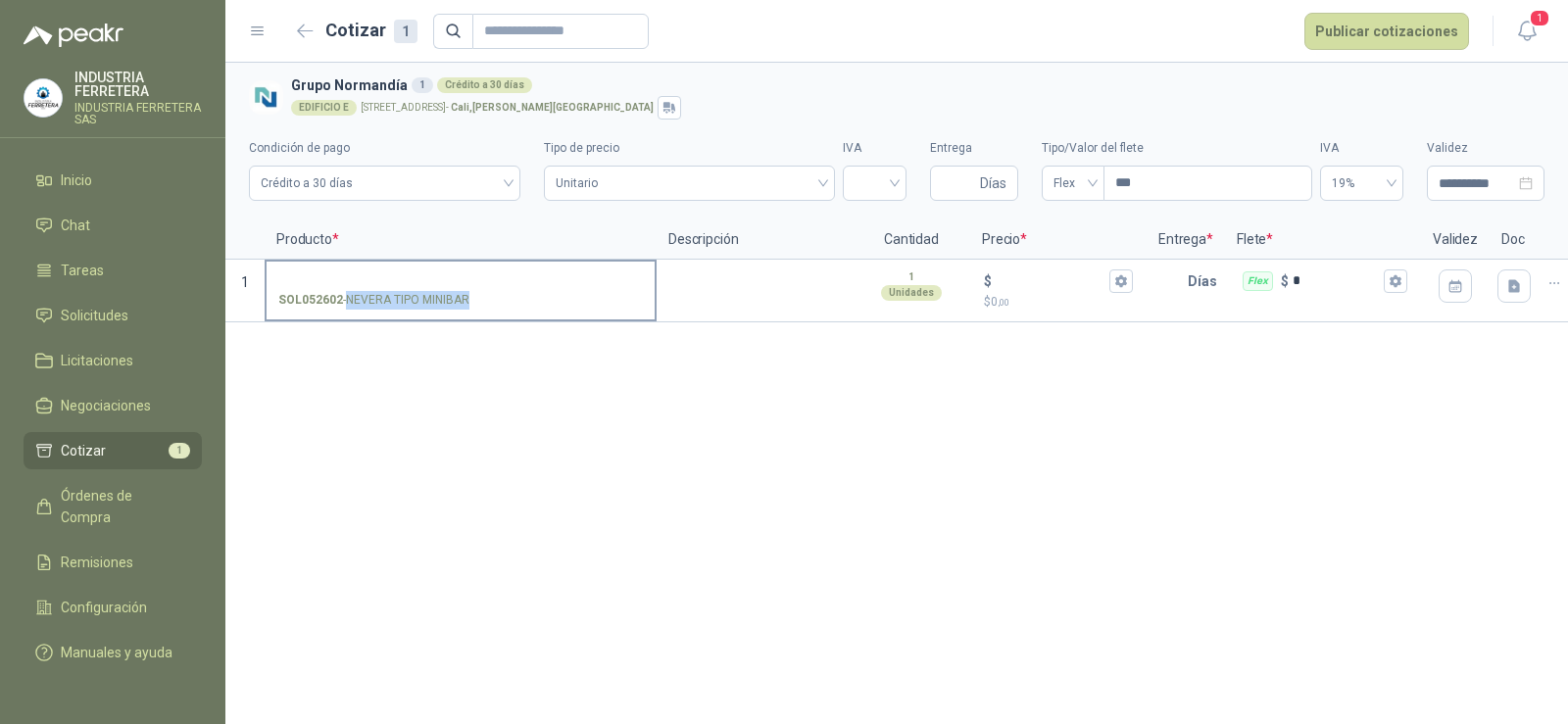
click at [440, 289] on input "SOL052602 - NEVERA TIPO MINIBAR" at bounding box center [460, 281] width 365 height 15
click at [566, 473] on div "**********" at bounding box center [897, 393] width 1342 height 661
click at [447, 392] on div "**********" at bounding box center [897, 393] width 1342 height 661
click at [446, 294] on p "SOL052602 - NEVERA TIPO MINIBAR" at bounding box center [374, 299] width 191 height 19
click at [446, 289] on input "SOL052602 - NEVERA TIPO MINIBAR" at bounding box center [460, 281] width 365 height 15
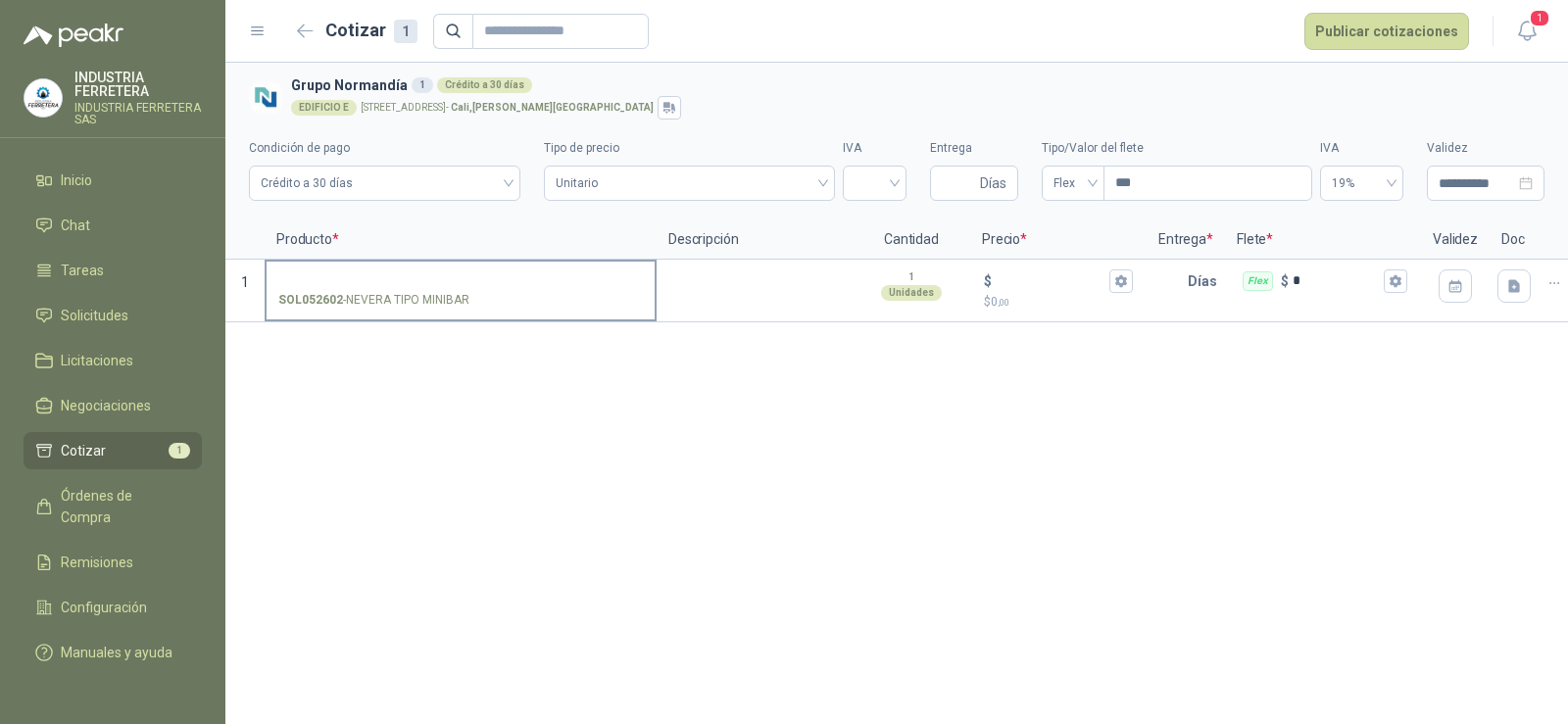
click at [447, 294] on p "SOL052602 - NEVERA TIPO MINIBAR" at bounding box center [374, 299] width 191 height 19
click at [447, 289] on input "SOL052602 - NEVERA TIPO MINIBAR" at bounding box center [460, 281] width 365 height 15
click at [448, 294] on p "SOL052602 - NEVERA TIPO MINIBAR" at bounding box center [374, 299] width 191 height 19
click at [448, 289] on input "SOL052602 - NEVERA TIPO MINIBAR" at bounding box center [460, 281] width 365 height 15
click at [448, 294] on p "SOL052602 - NEVERA TIPO MINIBAR" at bounding box center [374, 299] width 191 height 19
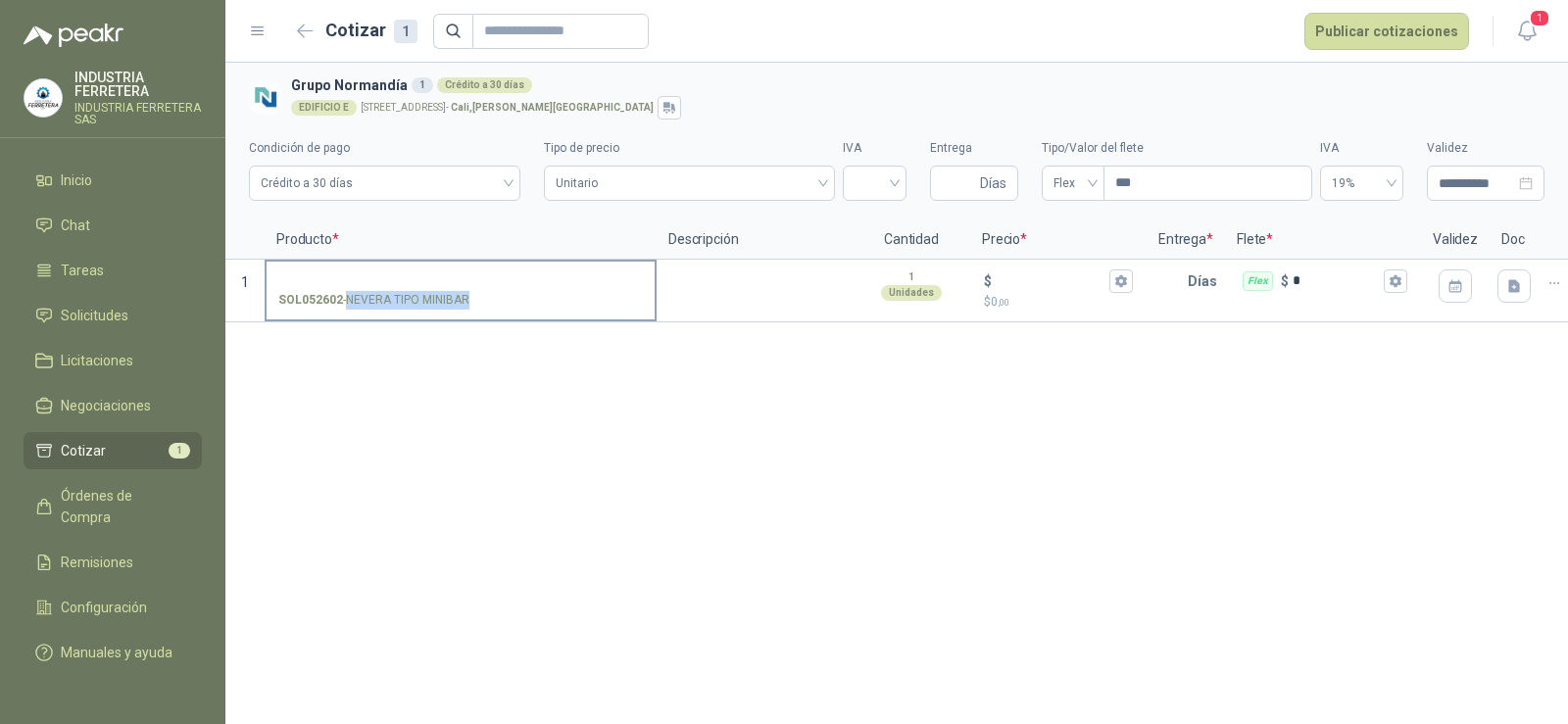
click at [448, 289] on input "SOL052602 - NEVERA TIPO MINIBAR" at bounding box center [460, 281] width 365 height 15
copy p "- NEVERA TIPO MINIBAR"
click at [405, 280] on input "SOL052602 - NEVERA TIPO MINIBAR" at bounding box center [460, 281] width 365 height 15
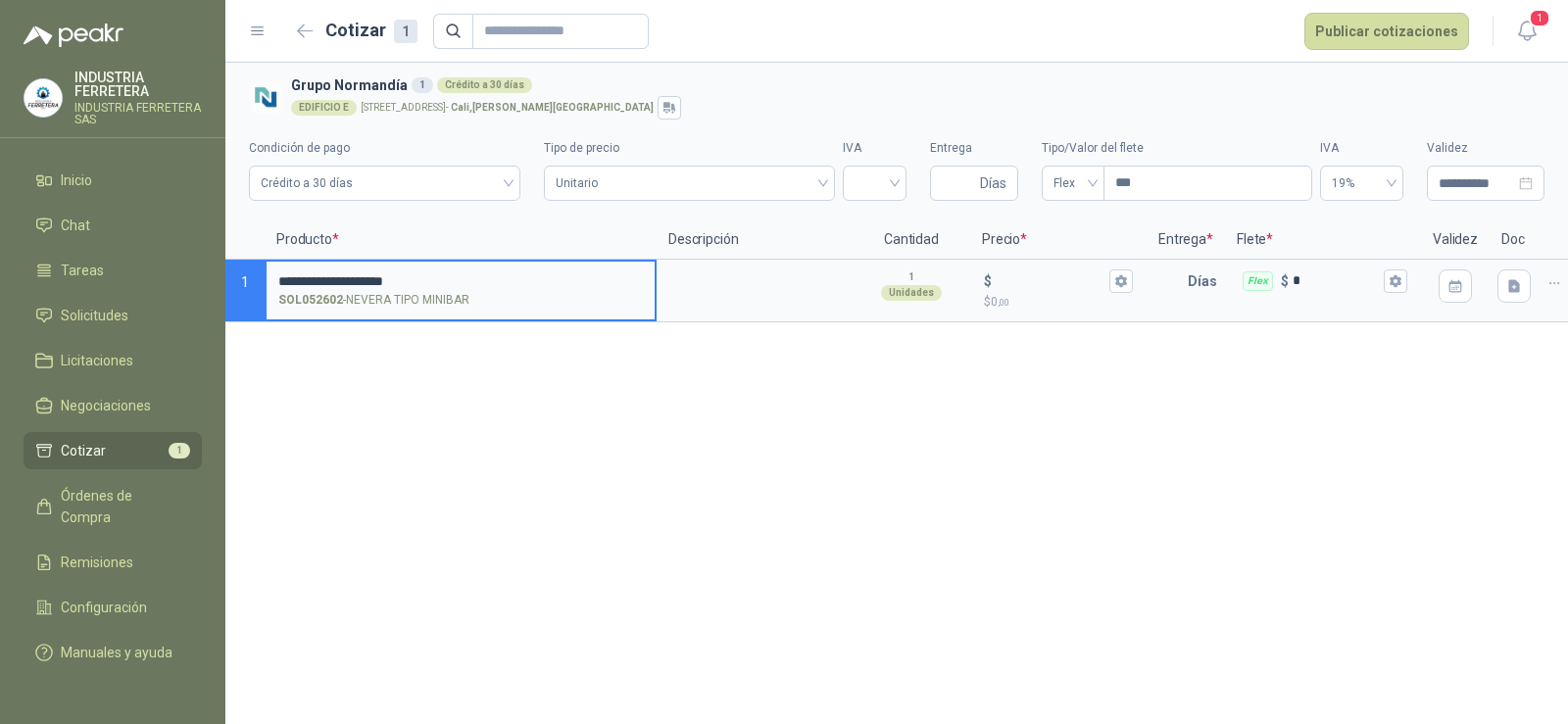
drag, startPoint x: 290, startPoint y: 274, endPoint x: 225, endPoint y: 289, distance: 66.7
click at [225, 289] on div "**********" at bounding box center [784, 362] width 1568 height 724
type input "**********"
click at [754, 549] on div "**********" at bounding box center [897, 393] width 1342 height 661
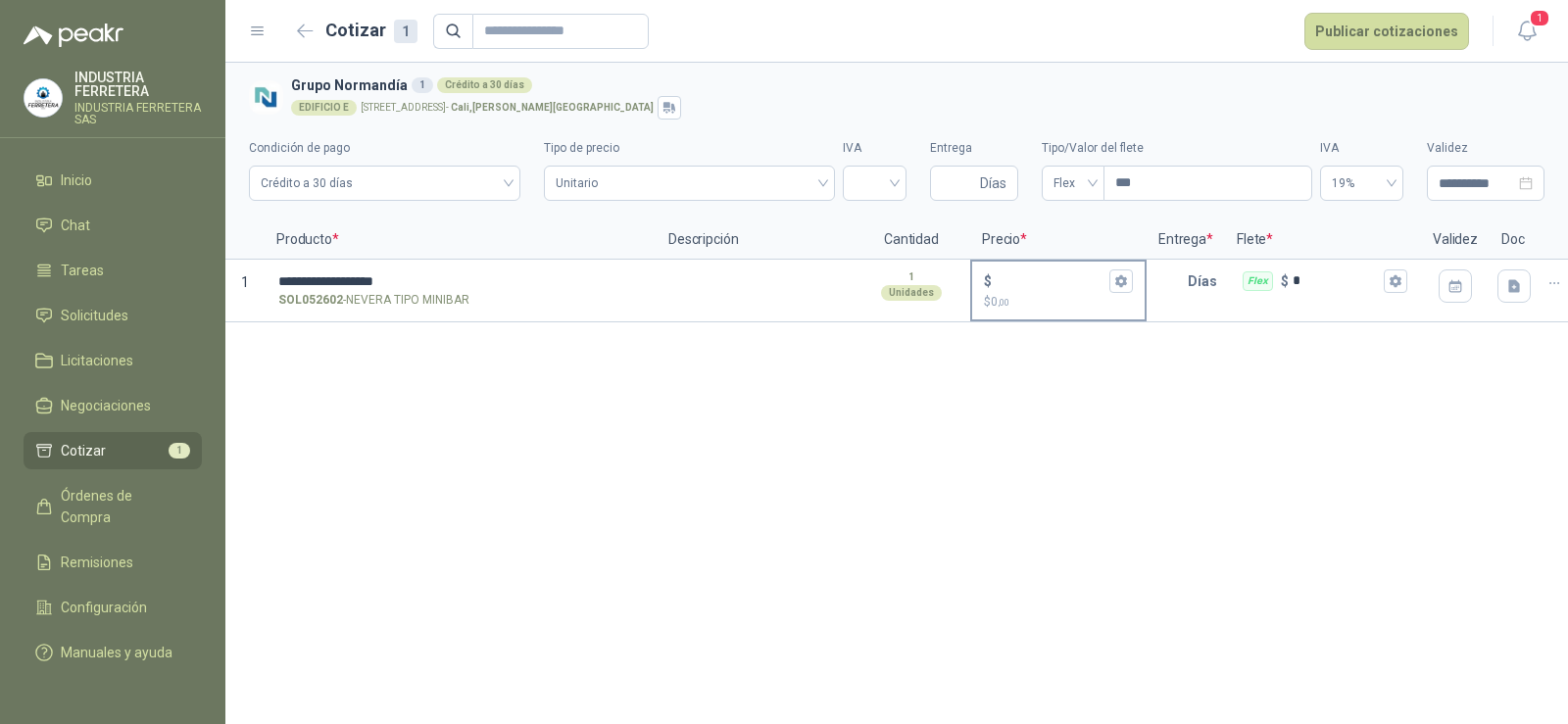
click at [1035, 271] on div "$" at bounding box center [1057, 281] width 149 height 24
click at [1035, 273] on input "$ $ 0 ,00" at bounding box center [1050, 280] width 109 height 15
click at [437, 182] on span "Crédito a 30 días" at bounding box center [384, 183] width 248 height 30
click at [873, 404] on div "**********" at bounding box center [897, 393] width 1342 height 661
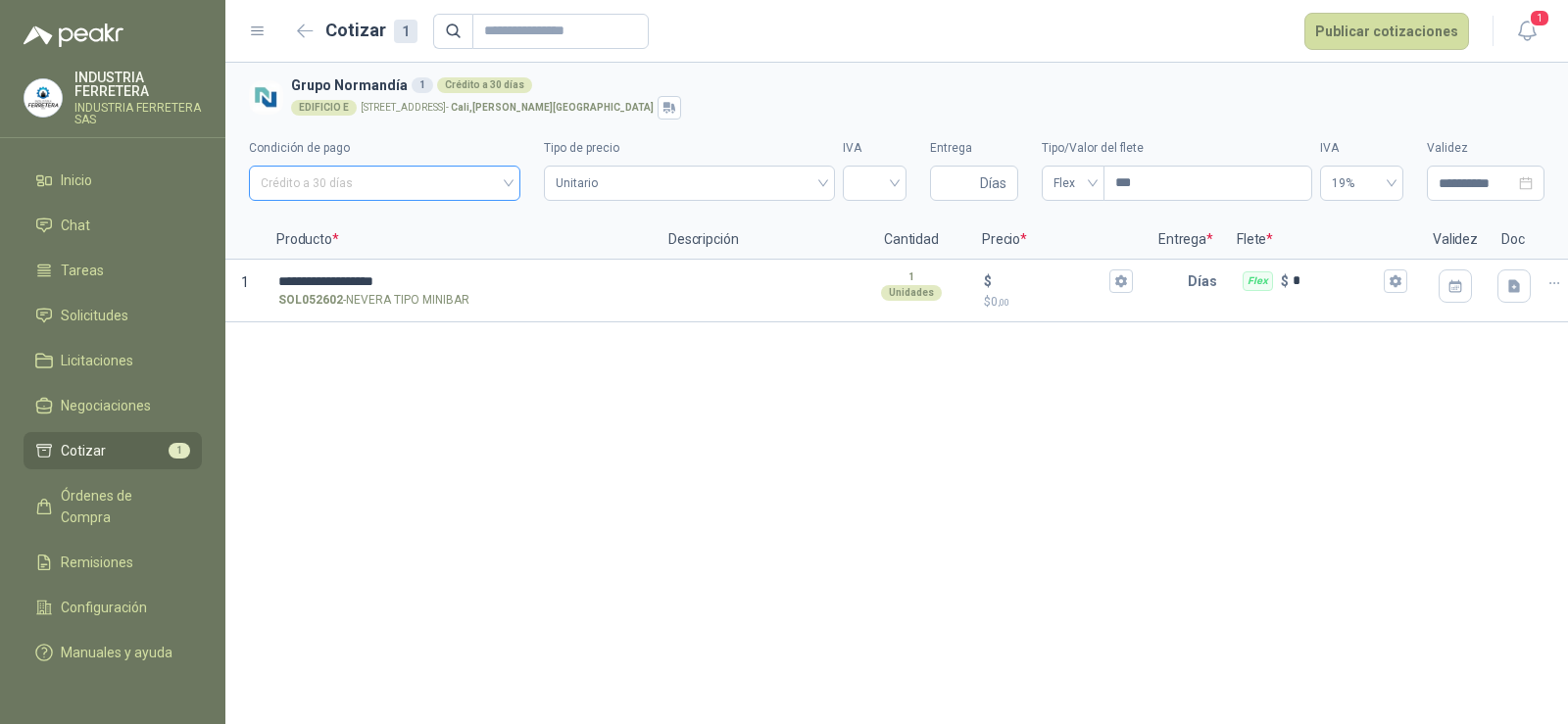
click at [460, 181] on span "Crédito a 30 días" at bounding box center [384, 183] width 248 height 30
click at [751, 179] on span "Unitario" at bounding box center [689, 183] width 266 height 30
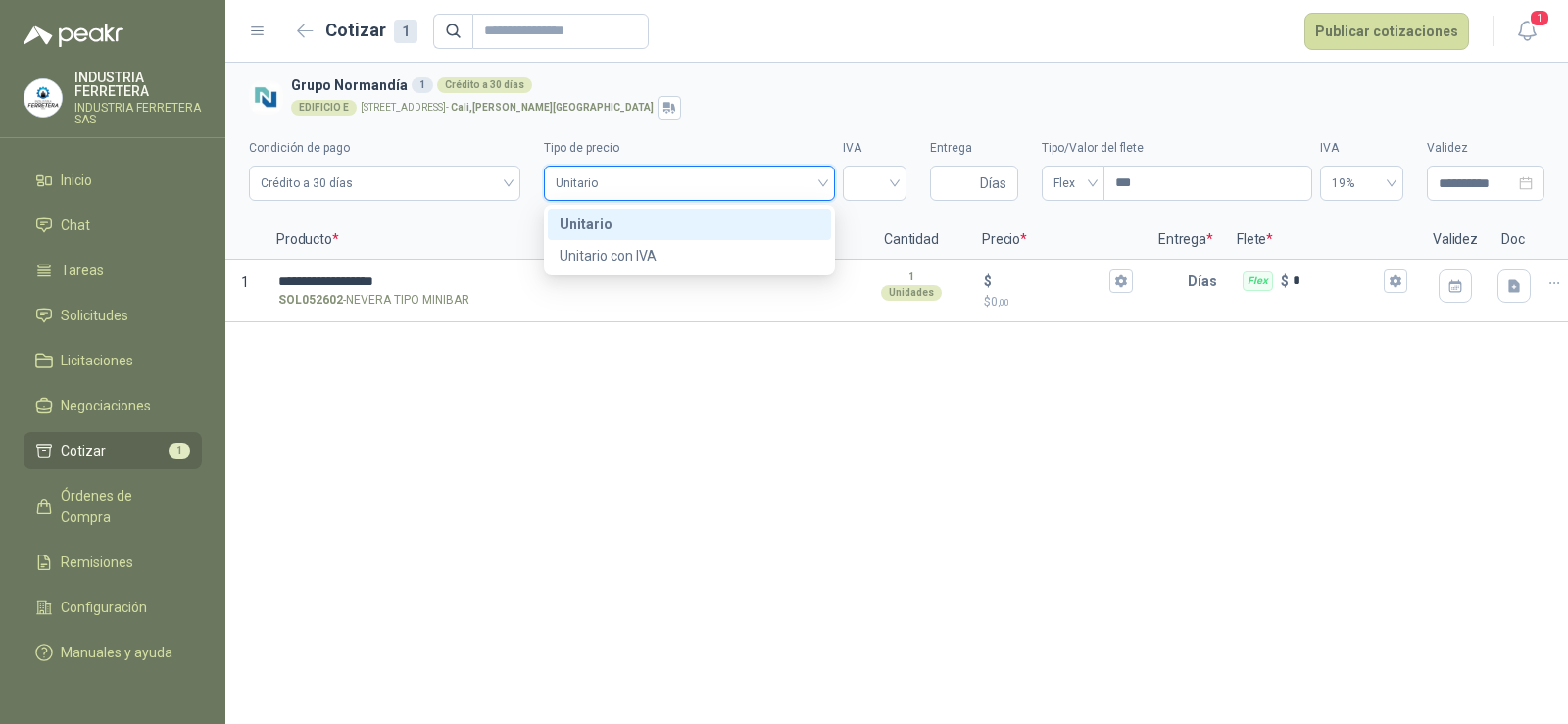
click at [751, 179] on span "Unitario" at bounding box center [689, 183] width 266 height 30
click at [874, 187] on input "search" at bounding box center [874, 181] width 40 height 30
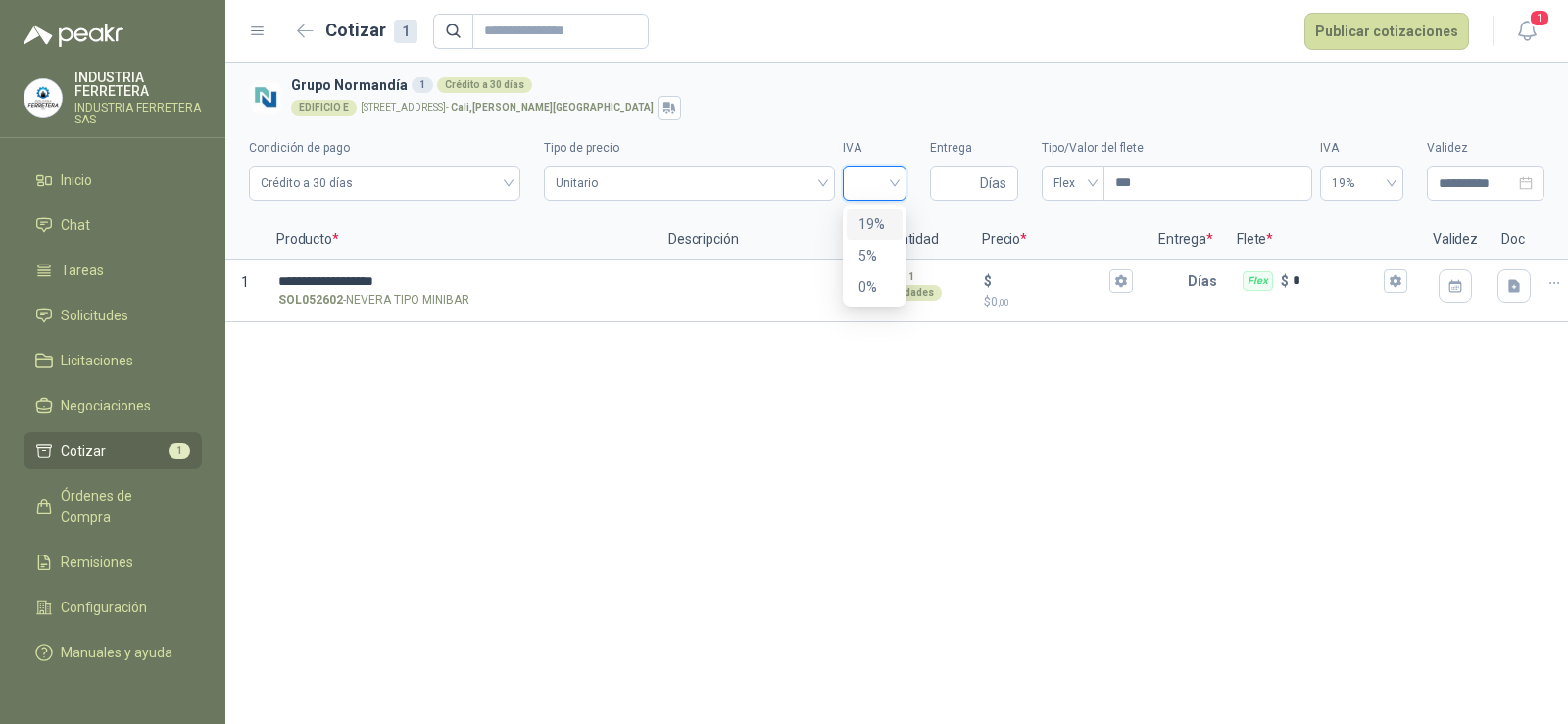
click at [867, 227] on div "19%" at bounding box center [874, 225] width 33 height 22
click at [920, 452] on div "**********" at bounding box center [897, 393] width 1342 height 661
click at [957, 182] on input "Entrega" at bounding box center [959, 183] width 34 height 33
click at [895, 474] on div "**********" at bounding box center [897, 393] width 1342 height 661
click at [1115, 287] on icon "button" at bounding box center [1121, 280] width 13 height 13
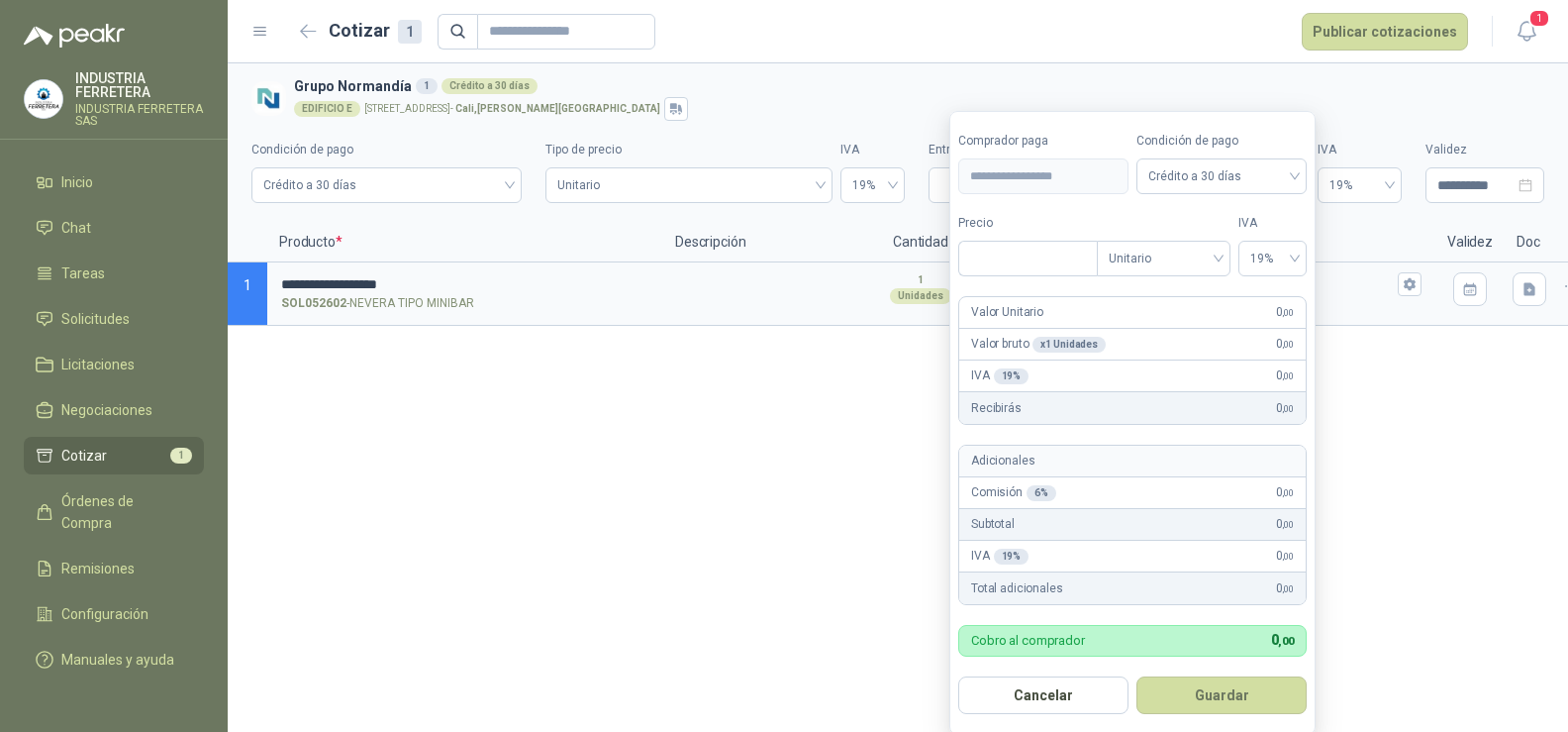
click at [862, 453] on div "**********" at bounding box center [898, 397] width 1340 height 668
type input "***"
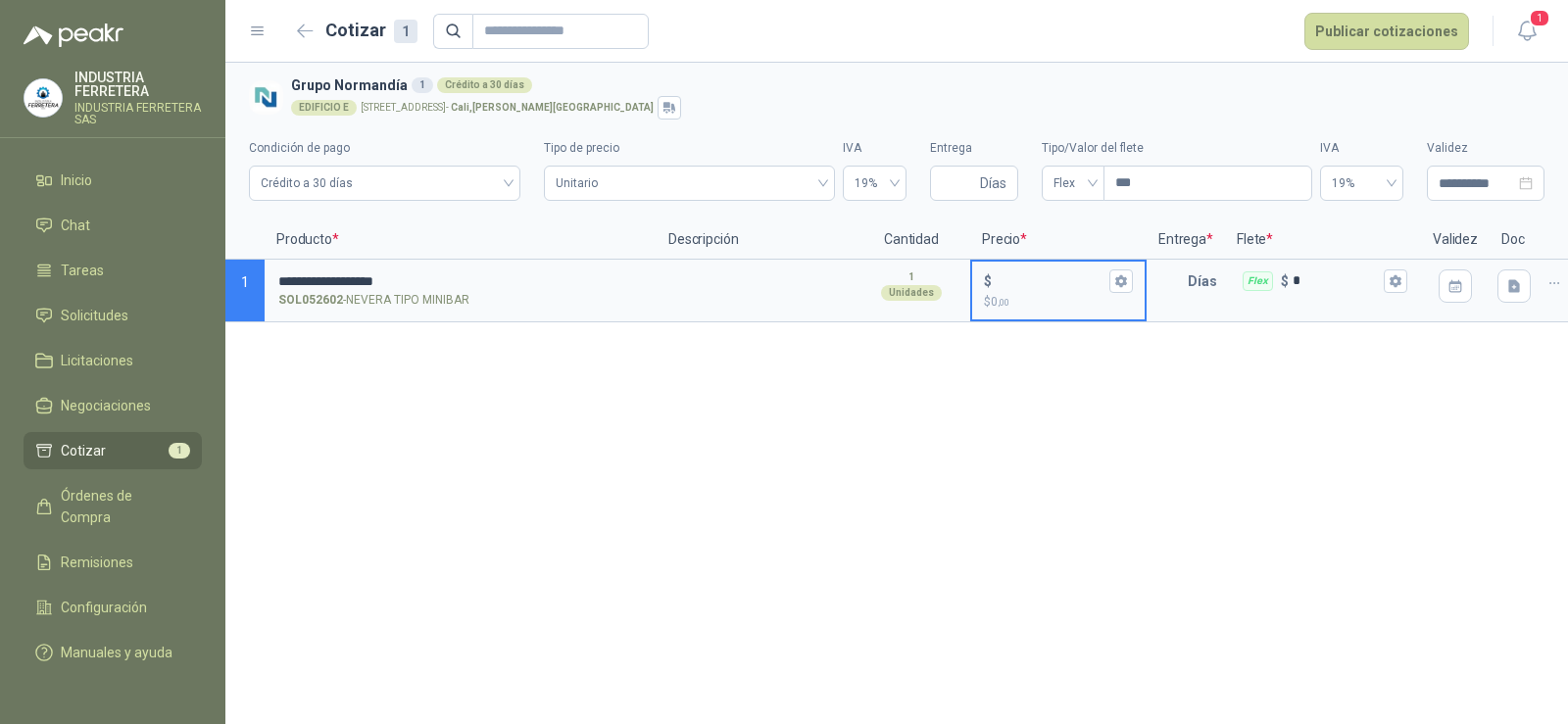
click at [1025, 279] on input "$ $ 0 ,00" at bounding box center [1050, 280] width 109 height 15
click at [1020, 265] on div "$ $ 0 ,00" at bounding box center [1057, 290] width 172 height 58
click at [1020, 273] on input "$ $ 0 ,00" at bounding box center [1050, 280] width 109 height 15
type input "*******"
click at [1084, 420] on div "**********" at bounding box center [897, 393] width 1342 height 661
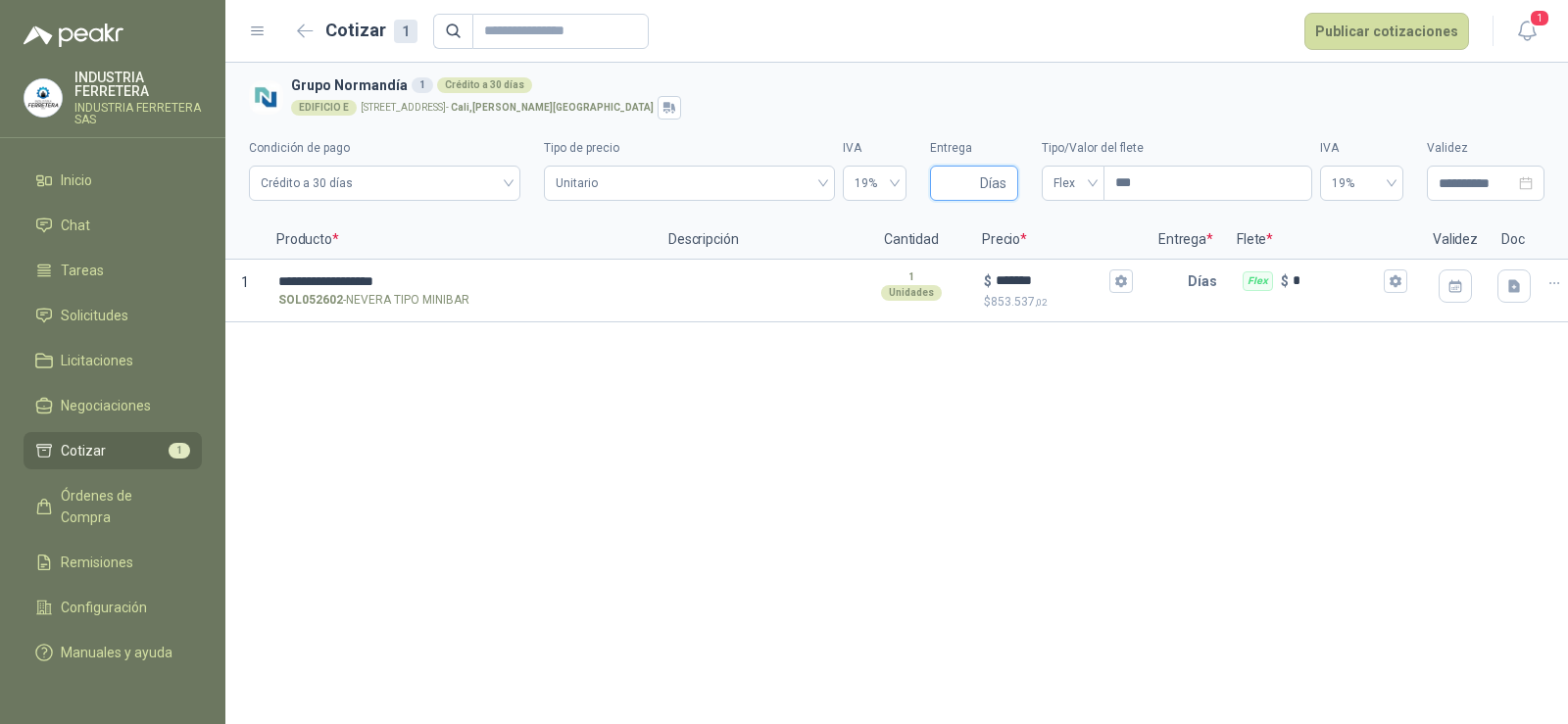
click at [956, 192] on input "Entrega" at bounding box center [959, 183] width 34 height 33
type input "*"
click at [899, 429] on div "**********" at bounding box center [897, 393] width 1342 height 661
click at [1074, 187] on span "Flex" at bounding box center [1073, 183] width 39 height 30
click at [1070, 258] on div "Incluido" at bounding box center [1073, 256] width 32 height 22
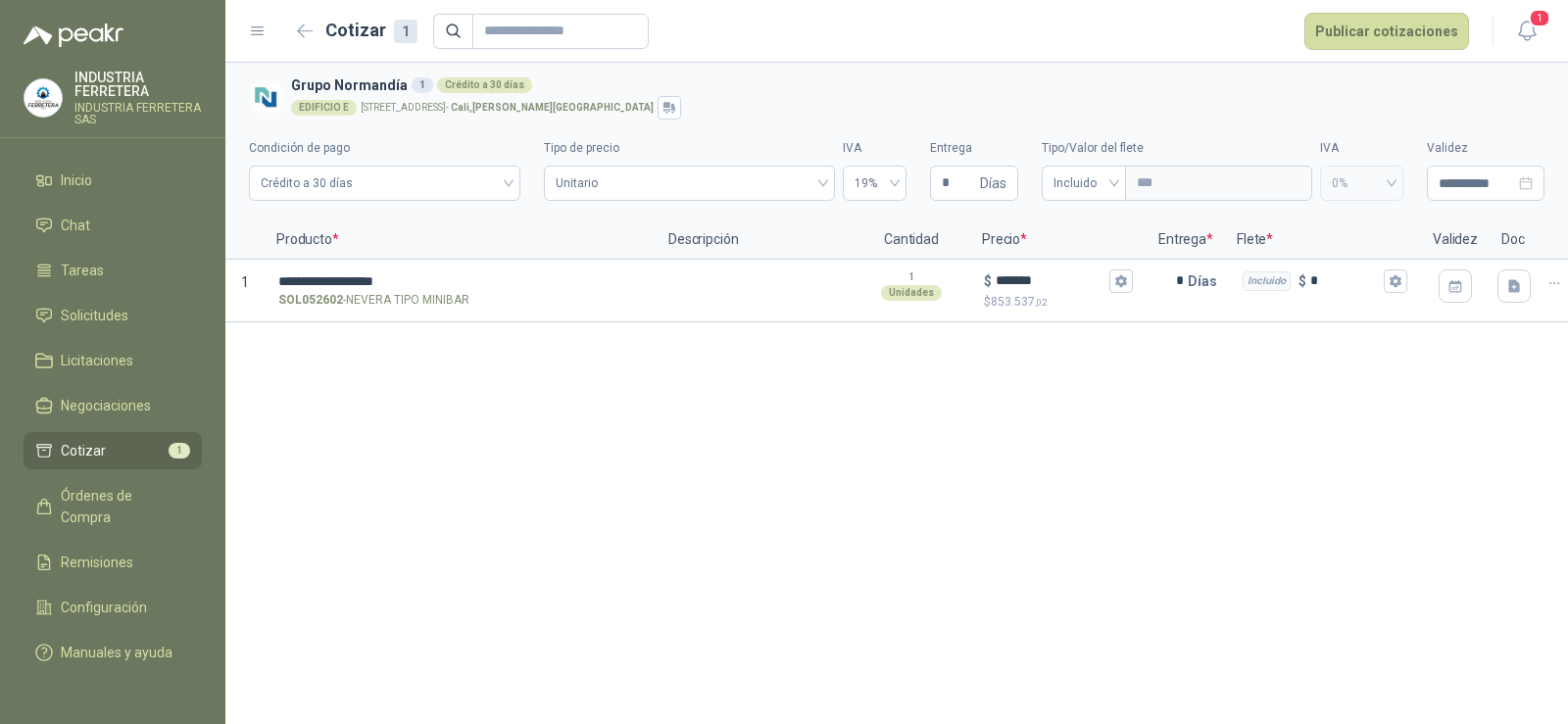
click at [1054, 102] on div "EDIFICIO E [STREET_ADDRESS][PERSON_NAME]" at bounding box center [914, 107] width 1246 height 24
click at [1179, 370] on div "**********" at bounding box center [897, 393] width 1342 height 661
click at [1348, 19] on button "Publicar cotizaciones" at bounding box center [1386, 32] width 165 height 37
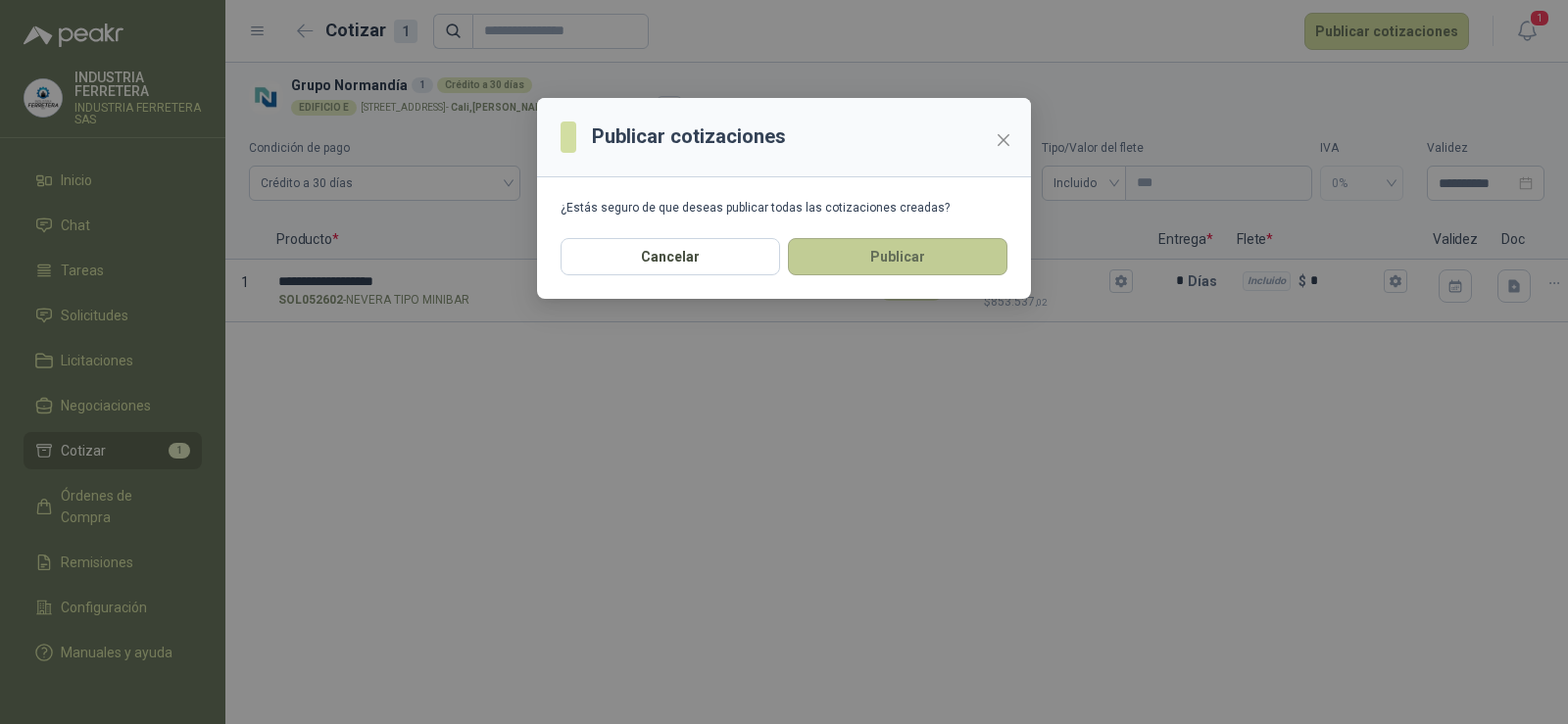
click at [931, 245] on button "Publicar" at bounding box center [897, 257] width 220 height 37
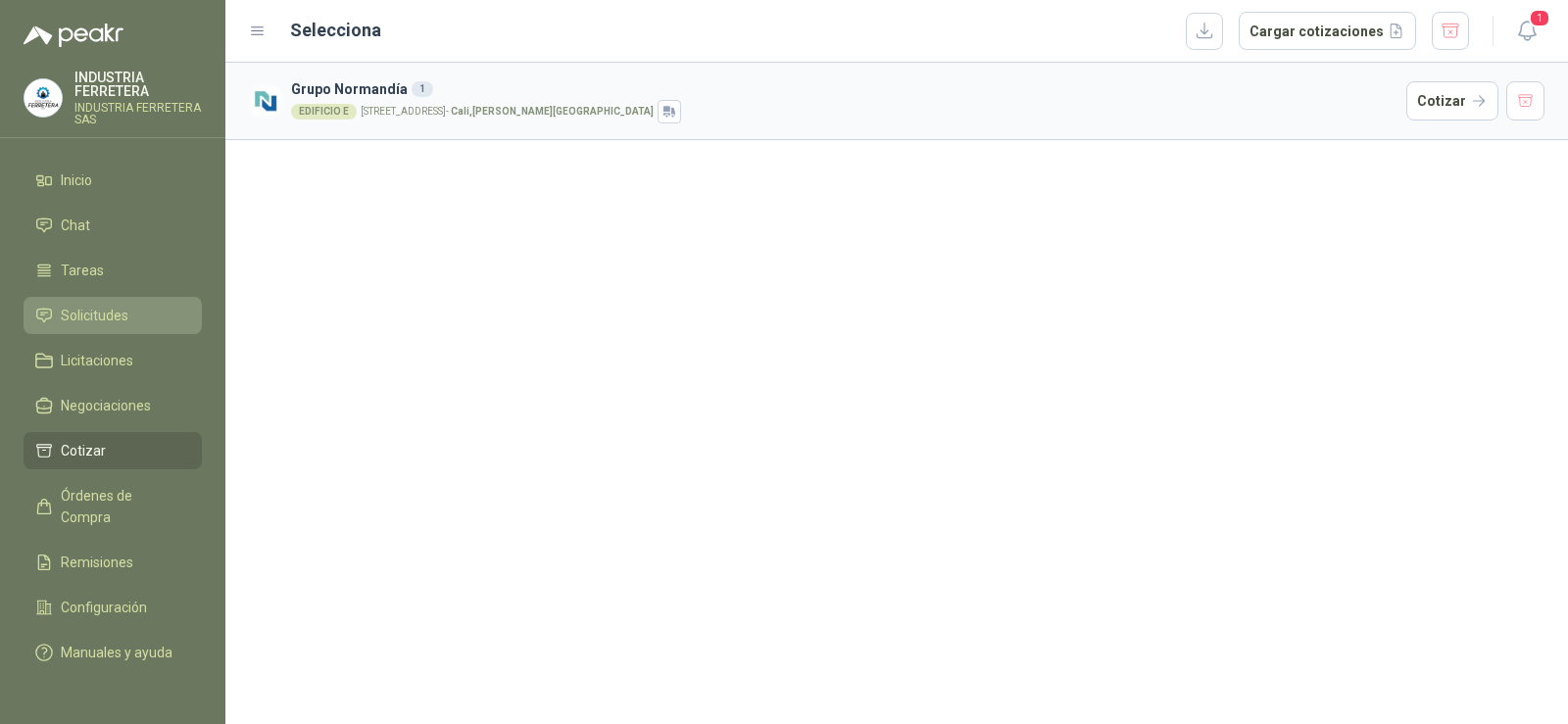
click at [92, 304] on span "Solicitudes" at bounding box center [95, 315] width 68 height 22
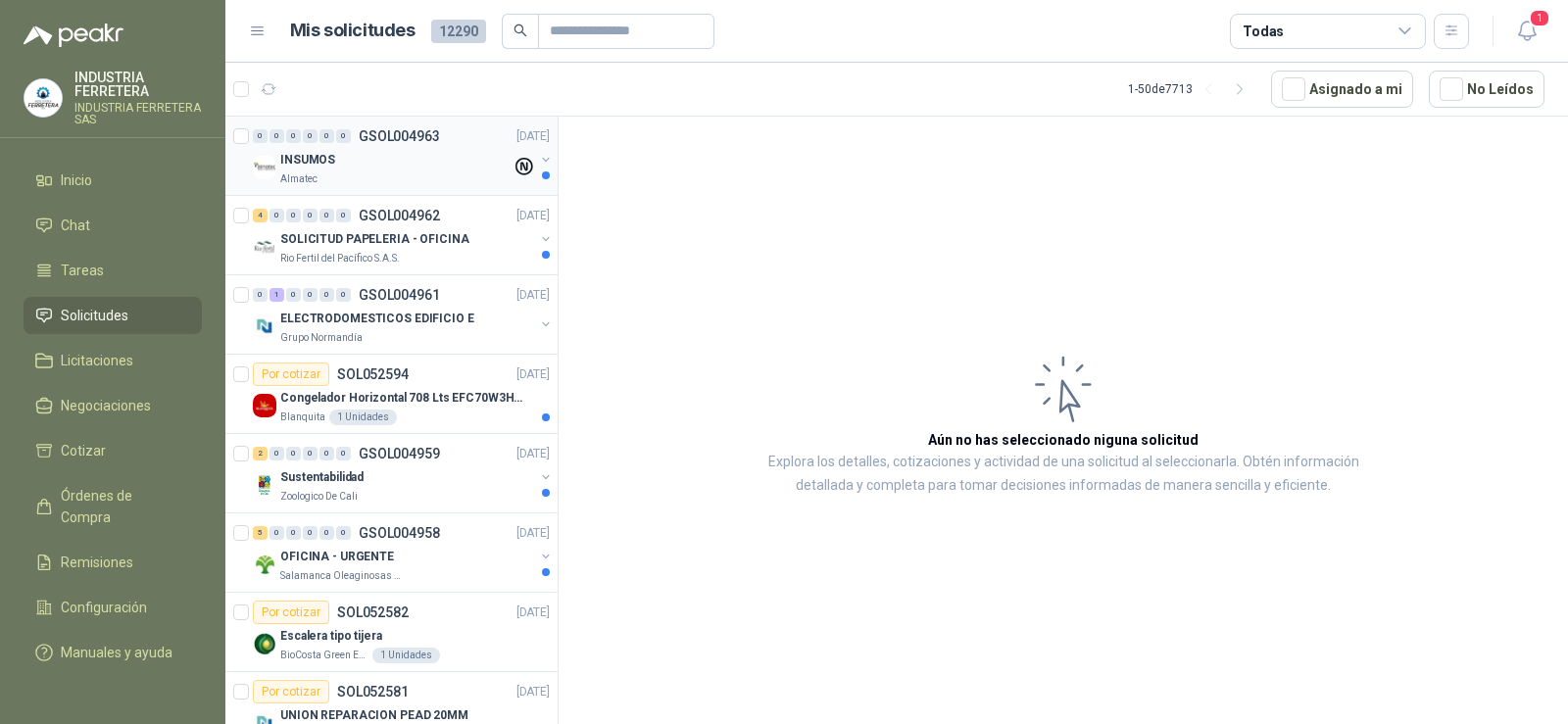
click at [415, 161] on div "INSUMOS" at bounding box center [395, 160] width 232 height 24
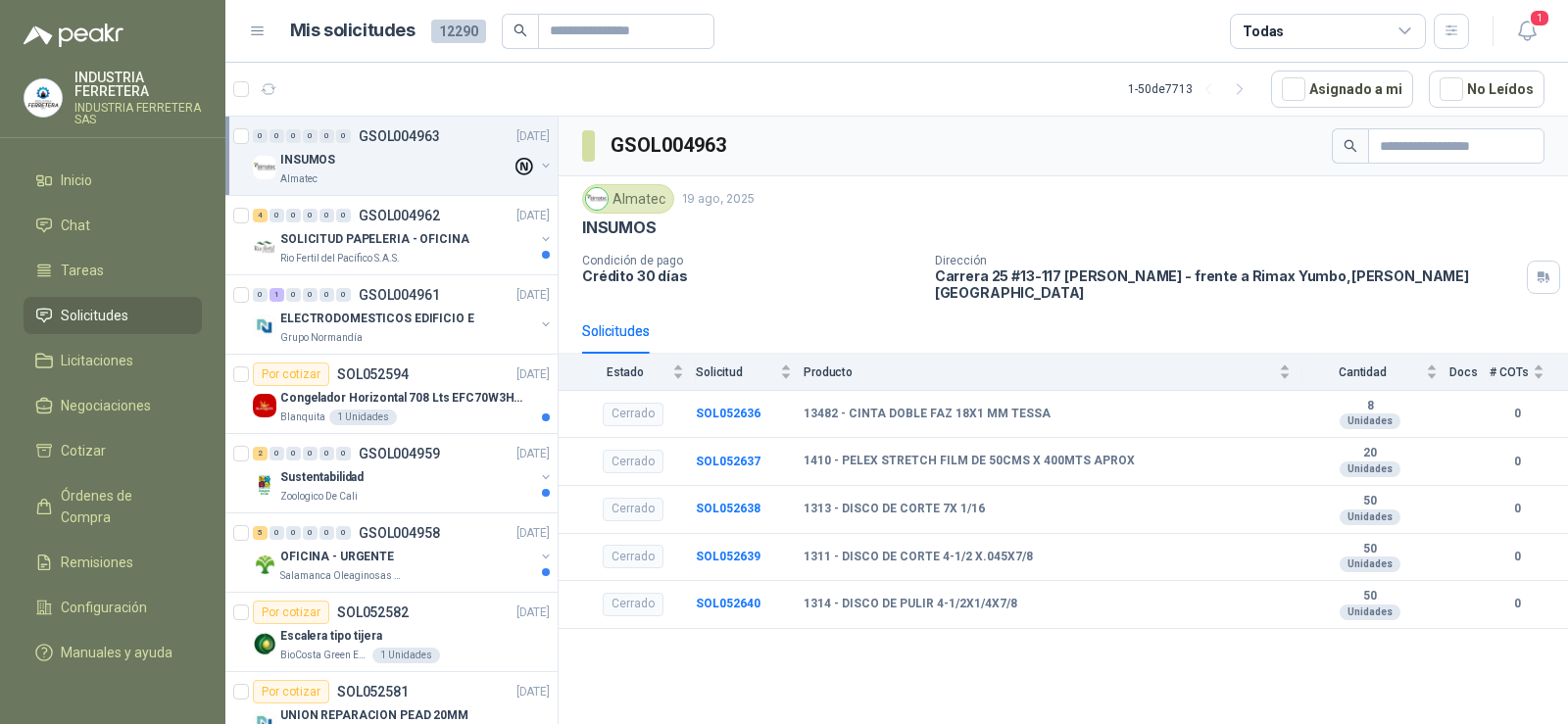
click at [1148, 637] on div "GSOL004963 Almatec [DATE] INSUMOS Condición de pago Crédito 30 días Dirección […" at bounding box center [1063, 423] width 1009 height 614
click at [425, 233] on p "SOLICITUD PAPELERIA - OFICINA" at bounding box center [375, 239] width 189 height 19
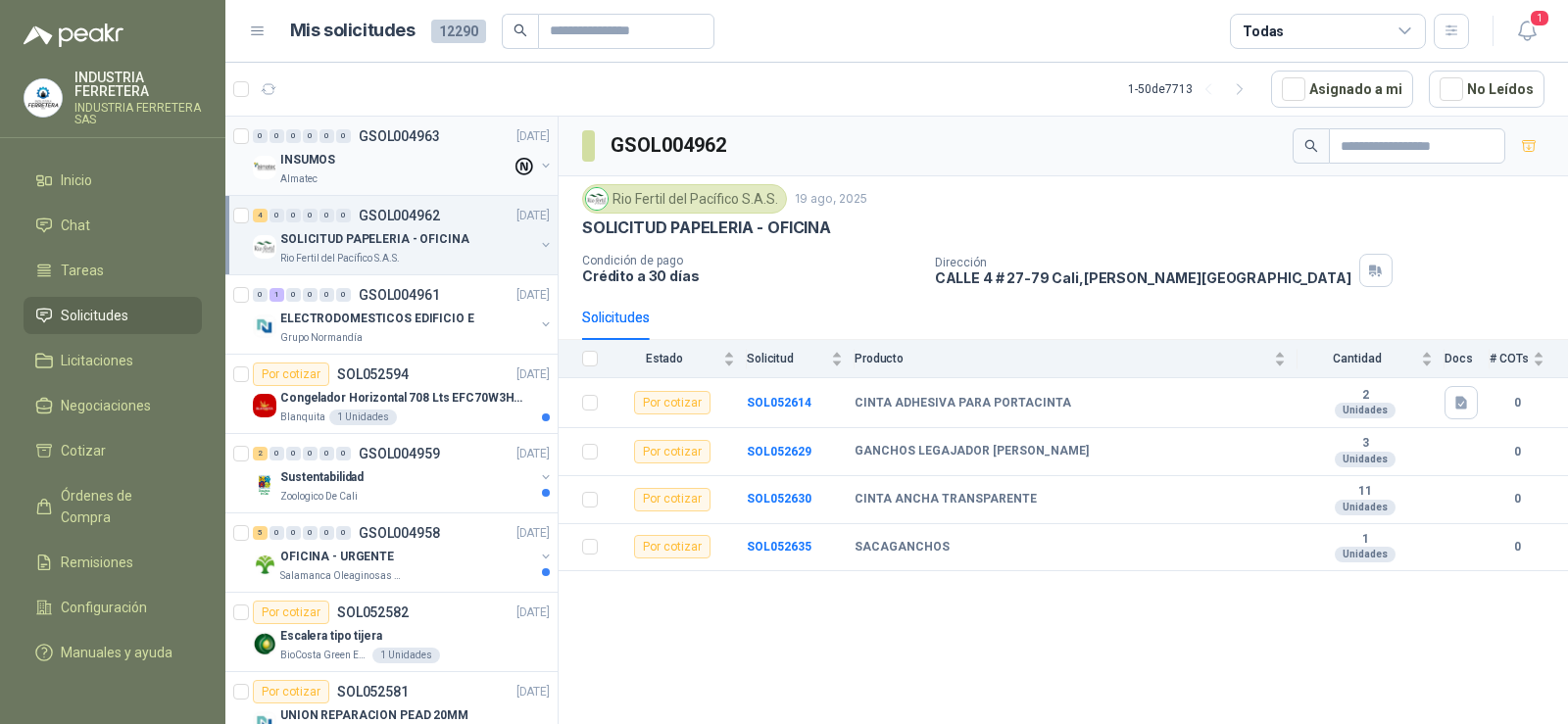
click at [433, 161] on div "INSUMOS" at bounding box center [395, 160] width 232 height 24
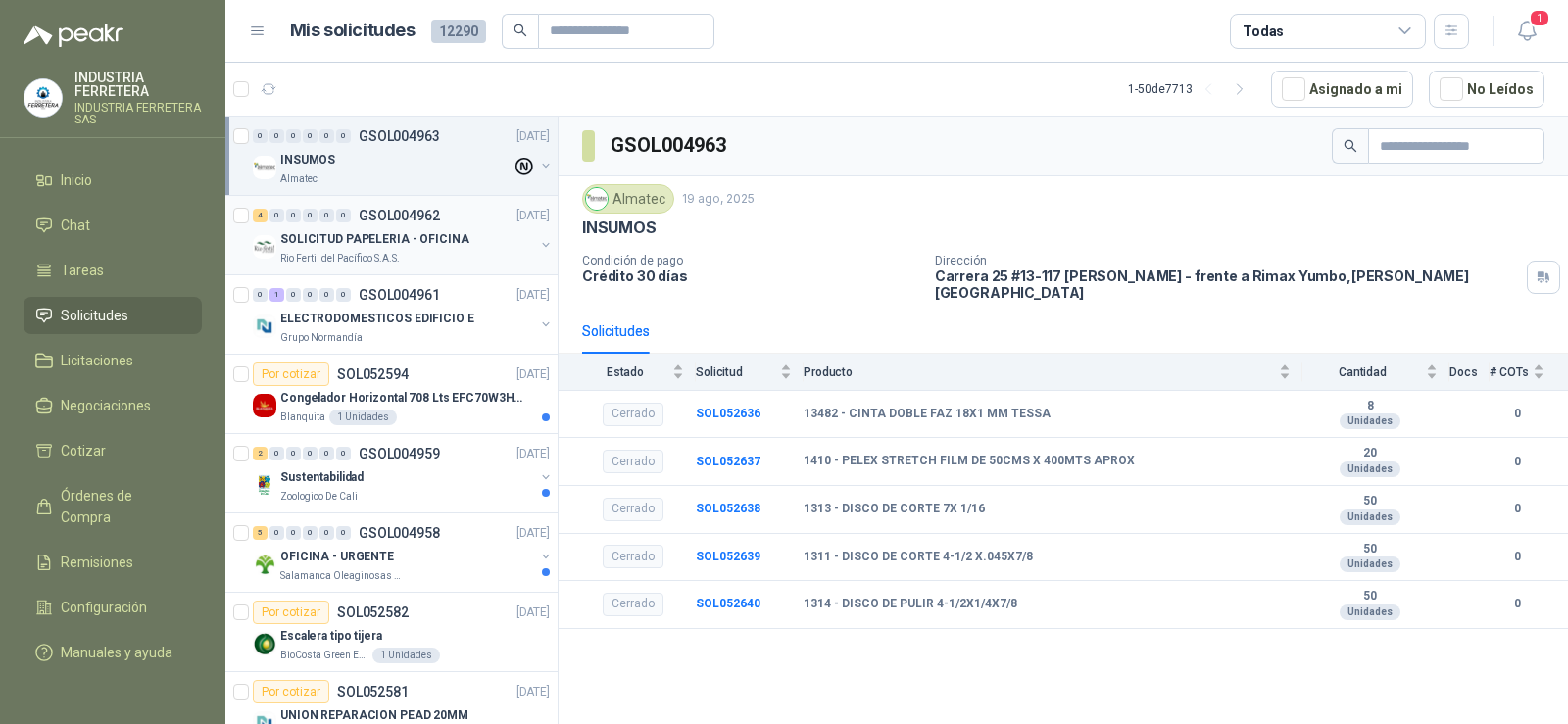
click at [366, 244] on p "SOLICITUD PAPELERIA - OFICINA" at bounding box center [375, 239] width 189 height 19
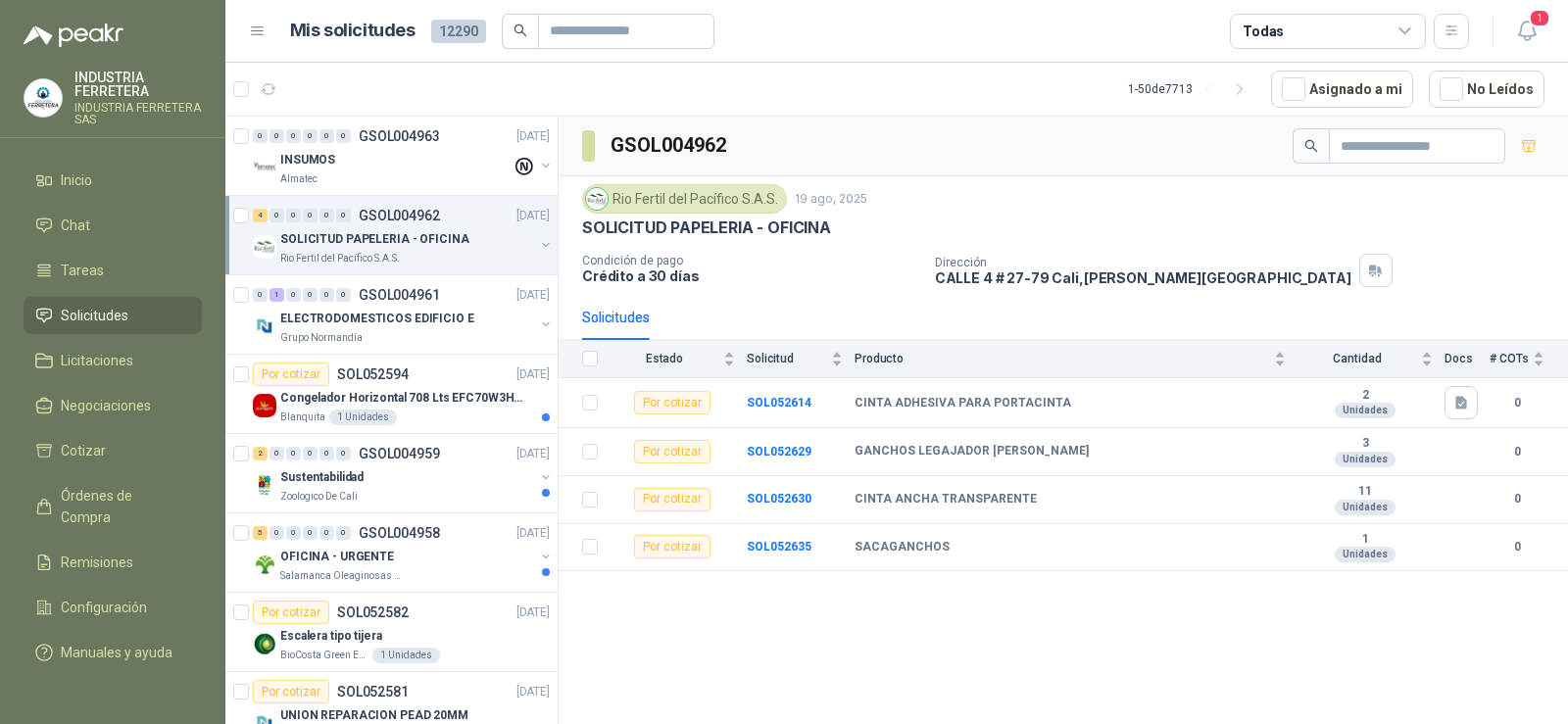
click at [1256, 634] on div "GSOL004962 Rio Fertil [PERSON_NAME] S.A.S. [DATE] SOLICITUD PAPELERIA - OFICINA…" at bounding box center [1063, 423] width 1009 height 614
click at [1205, 650] on div "GSOL004962 Rio Fertil [PERSON_NAME] S.A.S. [DATE] SOLICITUD PAPELERIA - OFICINA…" at bounding box center [1063, 423] width 1009 height 614
click at [1108, 649] on div "GSOL004962 Rio Fertil [PERSON_NAME] S.A.S. [DATE] SOLICITUD PAPELERIA - OFICINA…" at bounding box center [1063, 423] width 1009 height 614
click at [892, 682] on div "GSOL004962 Rio Fertil [PERSON_NAME] S.A.S. [DATE] SOLICITUD PAPELERIA - OFICINA…" at bounding box center [1063, 423] width 1009 height 614
